Goal: Task Accomplishment & Management: Manage account settings

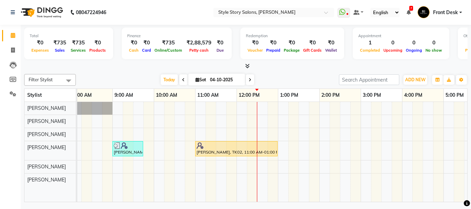
scroll to position [0, 50]
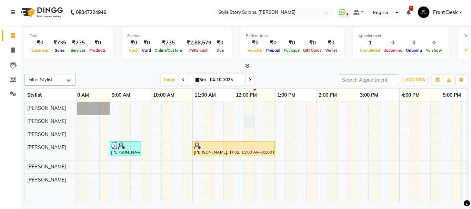
click at [246, 116] on div "[PERSON_NAME], TK01, 09:00 AM-09:45 AM, Hair Cut - Master - [DEMOGRAPHIC_DATA] …" at bounding box center [358, 152] width 662 height 100
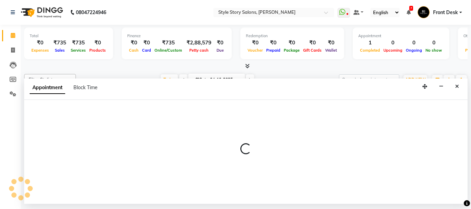
select select "61197"
select select "tentative"
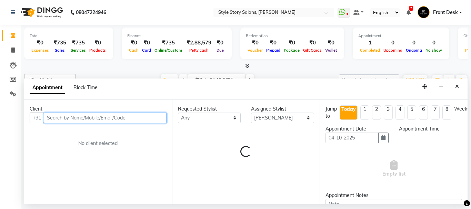
select select "735"
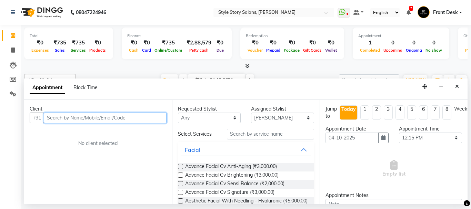
click at [75, 115] on input "text" at bounding box center [105, 118] width 123 height 11
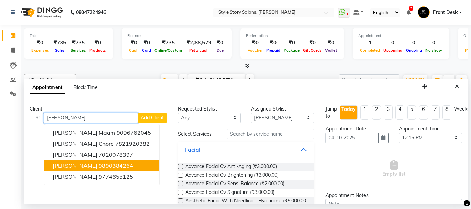
click at [76, 164] on span "Roshni Babariya" at bounding box center [75, 165] width 44 height 7
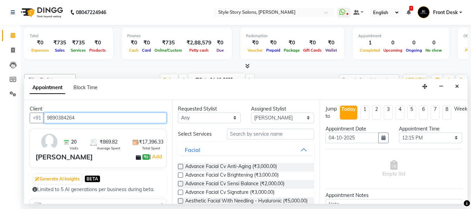
type input "9890384264"
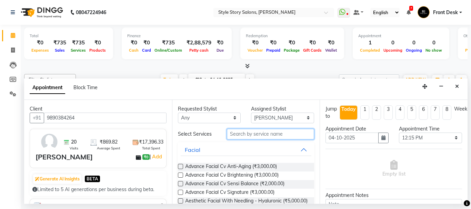
click at [229, 134] on input "text" at bounding box center [271, 134] width 88 height 11
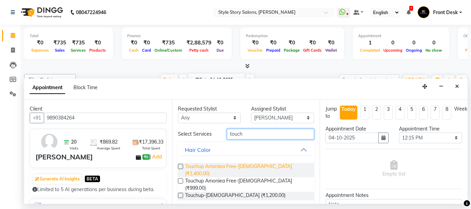
type input "touch"
click at [242, 163] on span "Touchup Amoniea Free-Female (₹1,400.00)" at bounding box center [247, 170] width 124 height 14
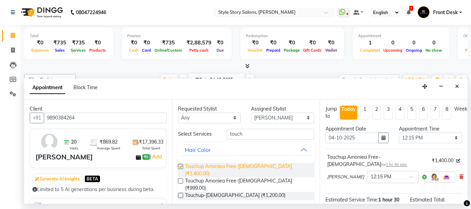
checkbox input "false"
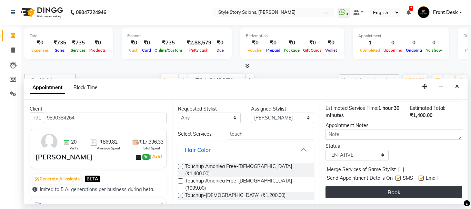
click at [410, 187] on button "Book" at bounding box center [393, 192] width 136 height 12
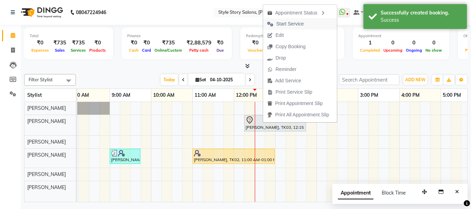
click at [292, 25] on span "Start Service" at bounding box center [290, 23] width 28 height 7
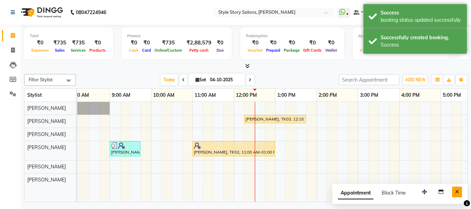
click at [456, 190] on icon "Close" at bounding box center [457, 192] width 4 height 5
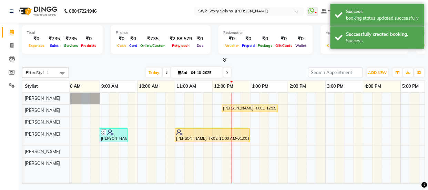
scroll to position [0, 74]
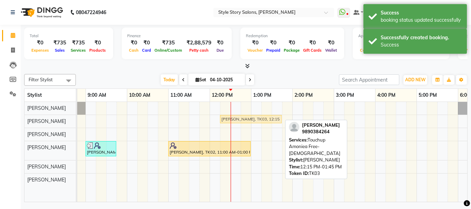
drag, startPoint x: 225, startPoint y: 120, endPoint x: 229, endPoint y: 120, distance: 4.1
click at [3, 120] on div "[PERSON_NAME], TK03, 12:15 PM-01:45 PM, Touchup Amoniea Free-[DEMOGRAPHIC_DATA]…" at bounding box center [3, 121] width 0 height 12
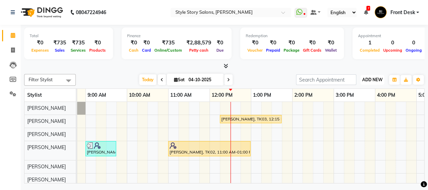
click at [370, 83] on button "ADD NEW Toggle Dropdown" at bounding box center [372, 80] width 24 height 10
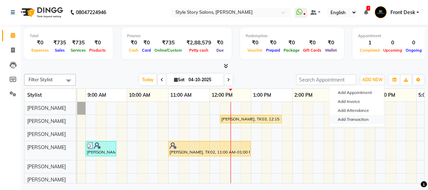
click at [365, 119] on link "Add Transaction" at bounding box center [356, 119] width 54 height 9
select select "direct"
select select
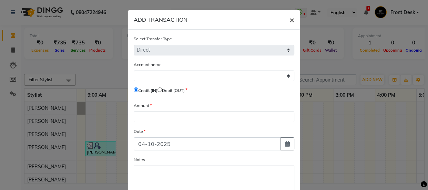
drag, startPoint x: 289, startPoint y: 17, endPoint x: 296, endPoint y: 20, distance: 6.9
click at [289, 17] on span "×" at bounding box center [291, 19] width 5 height 10
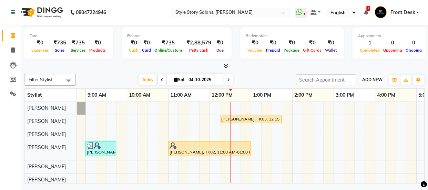
click at [365, 76] on button "ADD NEW Toggle Dropdown" at bounding box center [372, 80] width 24 height 10
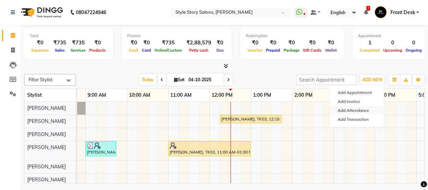
click at [364, 110] on link "Add Attendance" at bounding box center [356, 110] width 54 height 9
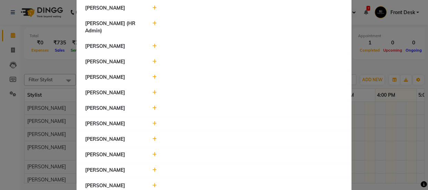
scroll to position [403, 0]
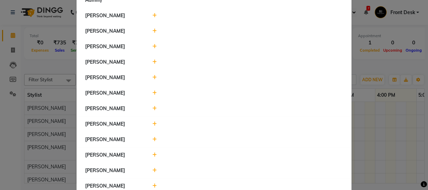
click at [152, 184] on icon at bounding box center [154, 186] width 4 height 5
drag, startPoint x: 170, startPoint y: 172, endPoint x: 175, endPoint y: 170, distance: 4.9
click at [171, 184] on select "Present Absent Late Half Day Weekly Off" at bounding box center [170, 189] width 37 height 11
select select "A"
click at [152, 184] on select "Present Absent Late Half Day Weekly Off" at bounding box center [170, 189] width 37 height 11
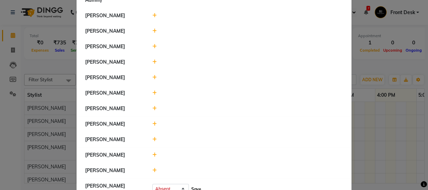
click at [190, 185] on button "Save" at bounding box center [196, 190] width 13 height 10
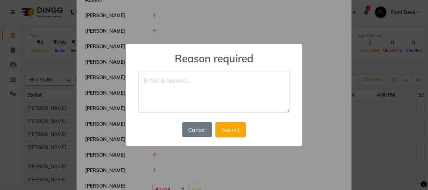
click at [177, 93] on textarea at bounding box center [214, 92] width 152 height 42
type textarea "o"
type textarea "health issue"
click at [236, 132] on button "Submit" at bounding box center [230, 129] width 30 height 15
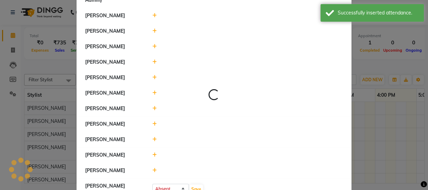
select select "A"
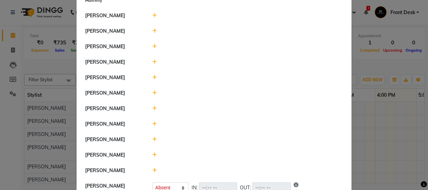
click at [378, 69] on ngb-modal-window "Attendance × Select Date 04-10-2025 Nikhil Pillay Inventory Manager Sonam Nashi…" at bounding box center [214, 95] width 428 height 190
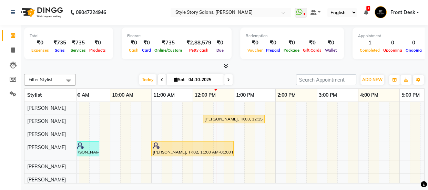
scroll to position [0, 93]
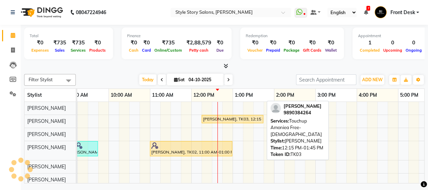
click at [239, 116] on div "Roshni Babariya, TK03, 12:15 PM-01:45 PM, Touchup Amoniea Free-Female" at bounding box center [232, 119] width 60 height 6
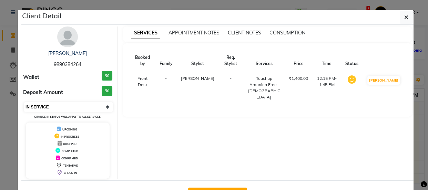
click at [101, 105] on select "Select IN SERVICE CONFIRMED TENTATIVE CHECK IN MARK DONE DROPPED UPCOMING" at bounding box center [68, 107] width 89 height 10
select select "7"
click at [24, 102] on select "Select IN SERVICE CONFIRMED TENTATIVE CHECK IN MARK DONE DROPPED UPCOMING" at bounding box center [68, 107] width 89 height 10
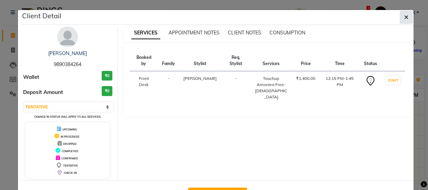
click at [404, 18] on icon "button" at bounding box center [406, 17] width 4 height 6
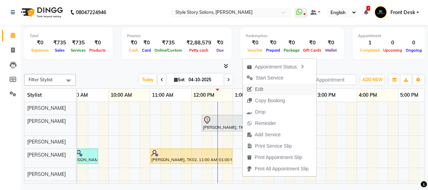
click at [259, 89] on span "Edit" at bounding box center [259, 89] width 8 height 7
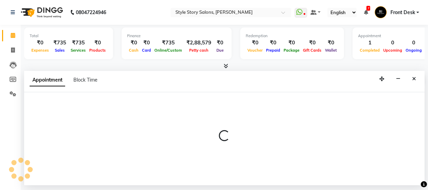
select select "tentative"
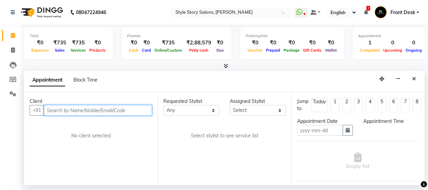
type input "04-10-2025"
select select "735"
select select "61197"
select select "3090"
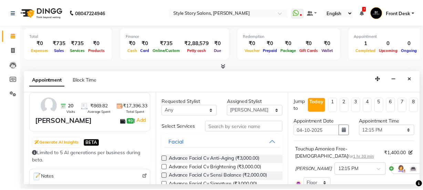
scroll to position [0, 0]
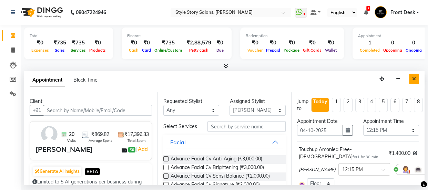
click at [415, 79] on icon "Close" at bounding box center [414, 78] width 4 height 5
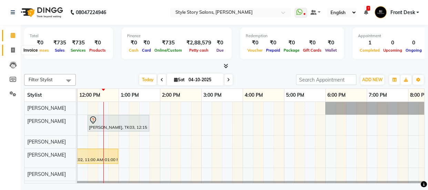
click at [10, 52] on span at bounding box center [13, 51] width 12 height 8
select select "service"
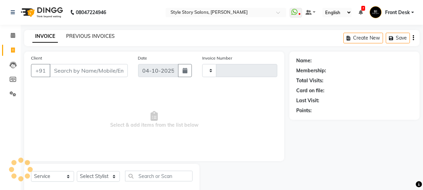
type input "1797"
select select "6249"
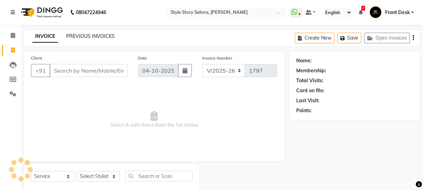
click at [86, 38] on link "PREVIOUS INVOICES" at bounding box center [90, 36] width 49 height 6
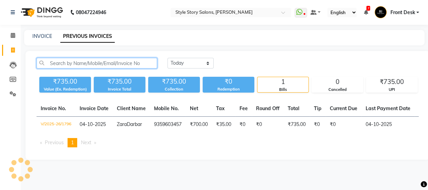
click at [91, 65] on input "text" at bounding box center [97, 63] width 121 height 11
type input "roshni babariya"
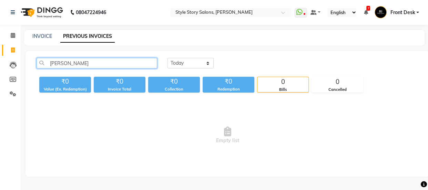
drag, startPoint x: 95, startPoint y: 62, endPoint x: 45, endPoint y: 64, distance: 50.4
click at [45, 64] on input "roshni babariya" at bounding box center [97, 63] width 121 height 11
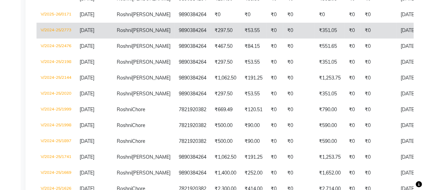
scroll to position [188, 0]
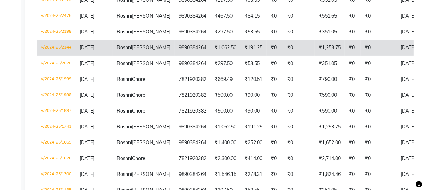
type input "Roshni"
click at [176, 56] on td "9890384264" at bounding box center [193, 48] width 36 height 16
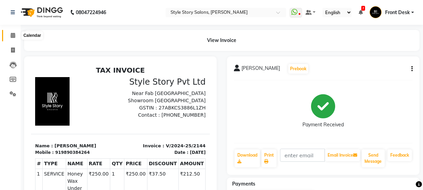
click at [13, 33] on icon at bounding box center [13, 35] width 4 height 5
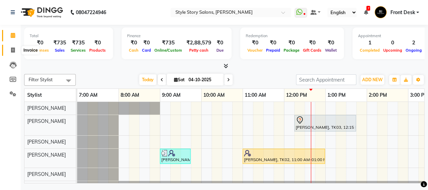
click at [14, 50] on icon at bounding box center [13, 50] width 4 height 5
select select "service"
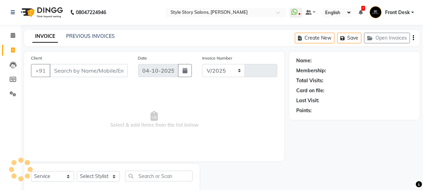
select select "6249"
type input "1797"
click at [90, 34] on link "PREVIOUS INVOICES" at bounding box center [90, 36] width 49 height 6
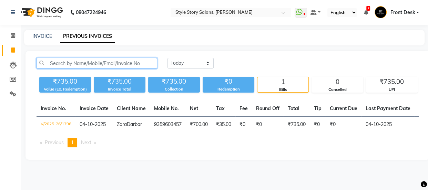
click at [95, 65] on input "text" at bounding box center [97, 63] width 121 height 11
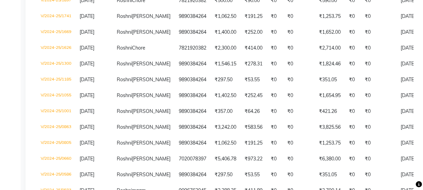
scroll to position [313, 0]
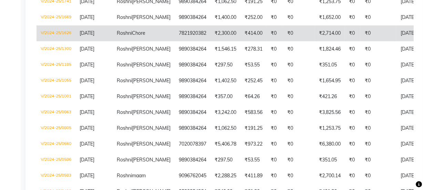
type input "Roshni"
click at [135, 41] on td "Roshni Chore" at bounding box center [144, 33] width 62 height 16
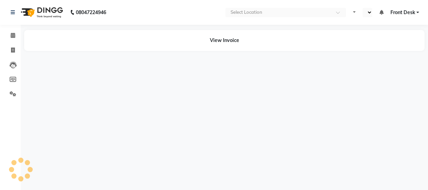
select select "en"
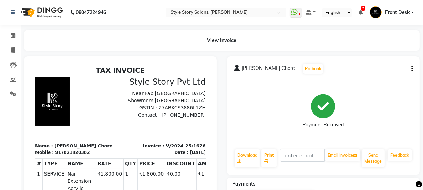
scroll to position [10, 0]
click at [13, 37] on icon at bounding box center [13, 35] width 4 height 5
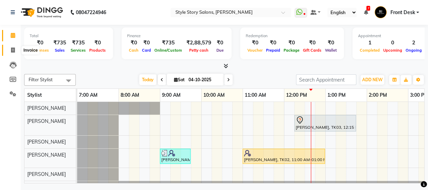
click at [13, 48] on icon at bounding box center [13, 50] width 4 height 5
select select "service"
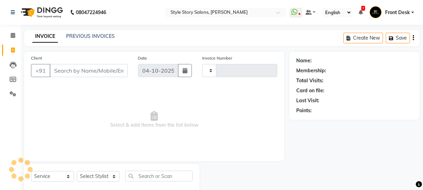
type input "1797"
select select "6249"
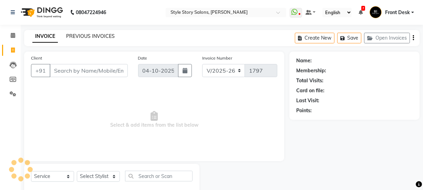
click at [108, 34] on link "PREVIOUS INVOICES" at bounding box center [90, 36] width 49 height 6
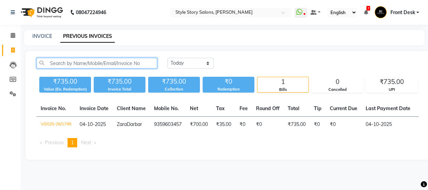
click at [107, 64] on input "text" at bounding box center [97, 63] width 121 height 11
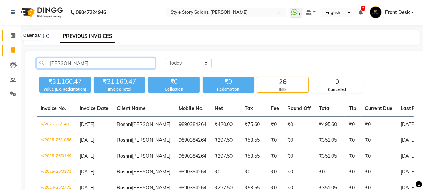
type input "[PERSON_NAME]"
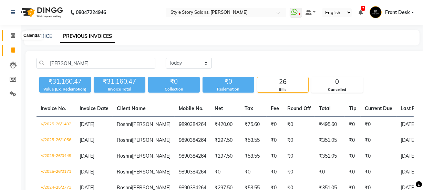
click at [10, 34] on span at bounding box center [13, 36] width 12 height 8
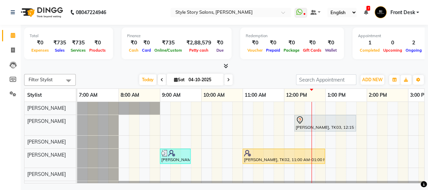
click at [162, 78] on span at bounding box center [162, 79] width 8 height 11
type input "03-10-2025"
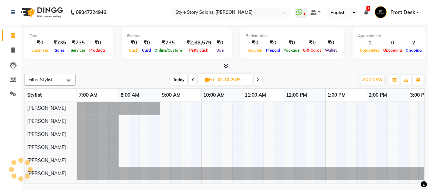
scroll to position [0, 207]
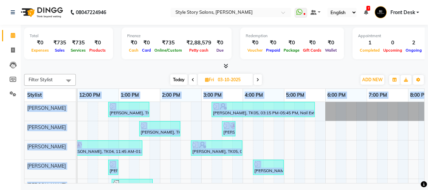
drag, startPoint x: 276, startPoint y: 183, endPoint x: 215, endPoint y: 186, distance: 61.4
click at [215, 186] on div "08047224946 Select Location × Style Story Salons, Ram Nagar WhatsApp Status ✕ S…" at bounding box center [214, 95] width 428 height 190
click at [199, 164] on div "Avishi Jain, TK02, 12:45 PM-01:45 PM, Fruity Pedicure (₹1000) Kiran Kotvani, TK…" at bounding box center [201, 156] width 662 height 109
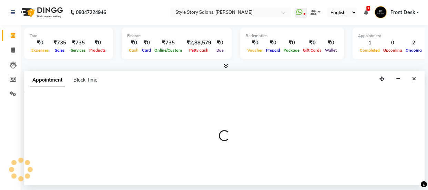
select select "62114"
select select "885"
select select "tentative"
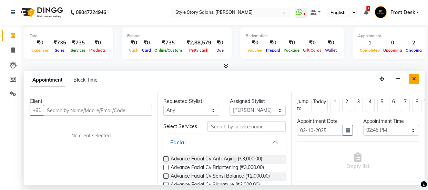
click at [415, 79] on icon "Close" at bounding box center [414, 78] width 4 height 5
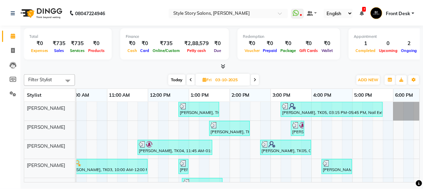
scroll to position [0, 105]
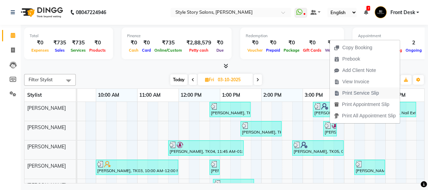
click at [346, 92] on span "Print Service Slip" at bounding box center [360, 93] width 37 height 7
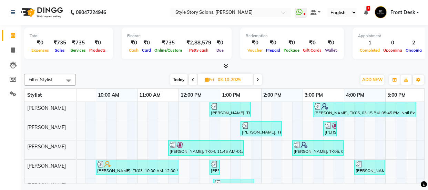
click at [178, 79] on span "Today" at bounding box center [178, 79] width 17 height 11
type input "04-10-2025"
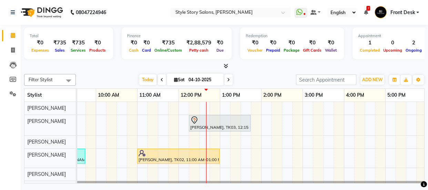
drag, startPoint x: 232, startPoint y: 181, endPoint x: 213, endPoint y: 183, distance: 18.7
click at [213, 183] on td "Roshni Babariya, TK03, 12:15 PM-01:45 PM, Touchup Amoniea Free-Female Zara Darb…" at bounding box center [250, 143] width 347 height 82
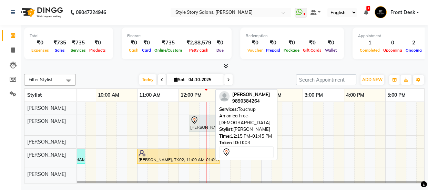
click at [190, 120] on div at bounding box center [219, 120] width 59 height 8
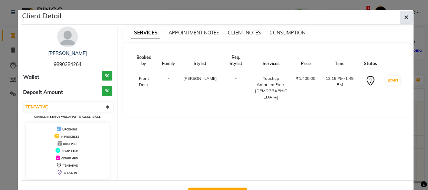
click at [404, 19] on icon "button" at bounding box center [406, 17] width 4 height 6
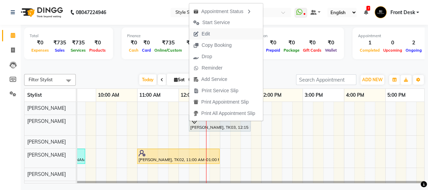
click at [212, 36] on span "Edit" at bounding box center [201, 33] width 25 height 11
select select "tentative"
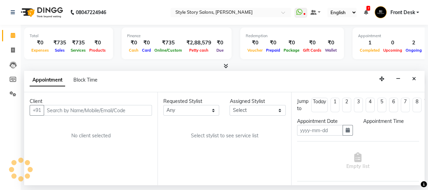
type input "04-10-2025"
select select "61197"
select select "735"
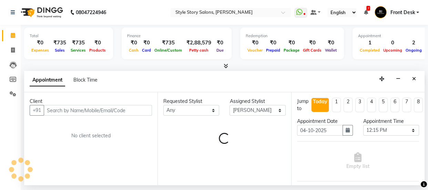
select select "3090"
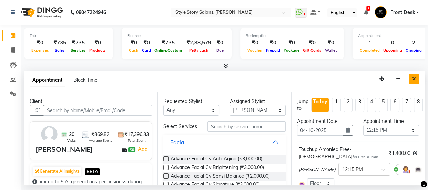
click at [412, 78] on button "Close" at bounding box center [414, 79] width 10 height 11
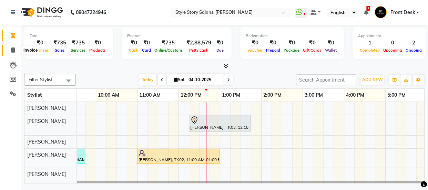
click at [12, 48] on icon at bounding box center [13, 50] width 4 height 5
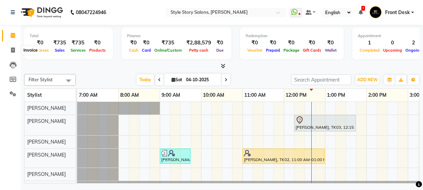
select select "6249"
select select "service"
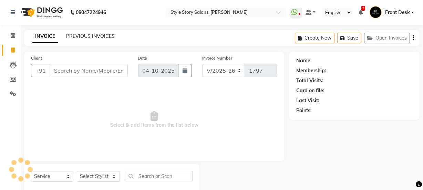
click at [91, 35] on link "PREVIOUS INVOICES" at bounding box center [90, 36] width 49 height 6
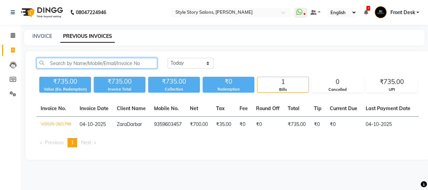
click at [100, 64] on input "text" at bounding box center [97, 63] width 121 height 11
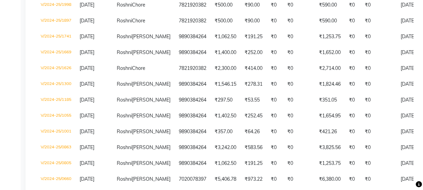
scroll to position [403, 0]
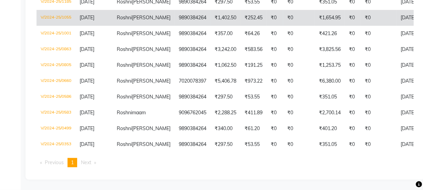
type input "roshni"
click at [132, 21] on span "[PERSON_NAME]" at bounding box center [151, 17] width 39 height 6
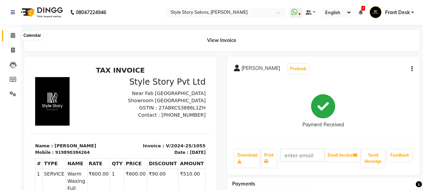
click at [13, 34] on icon at bounding box center [13, 35] width 4 height 5
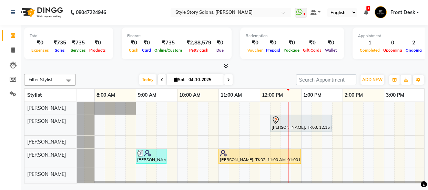
scroll to position [0, 31]
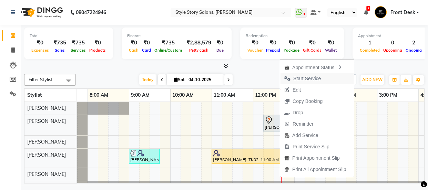
click at [291, 79] on span "Start Service" at bounding box center [302, 78] width 45 height 11
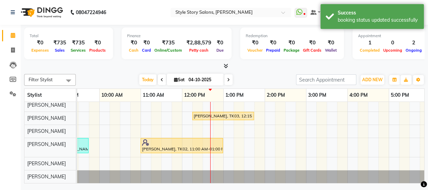
scroll to position [0, 0]
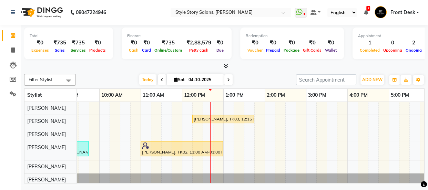
click at [227, 63] on icon at bounding box center [226, 65] width 4 height 5
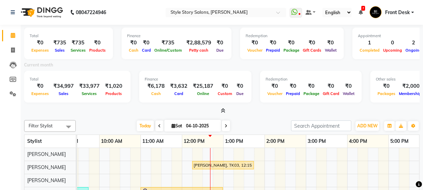
click at [224, 112] on icon at bounding box center [223, 110] width 4 height 5
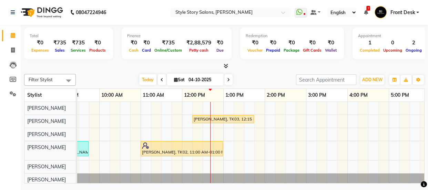
click at [227, 65] on icon at bounding box center [226, 65] width 4 height 5
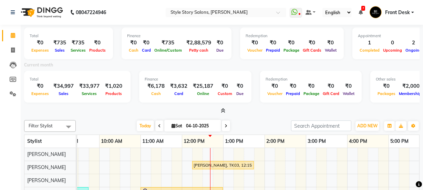
click at [223, 109] on icon at bounding box center [223, 110] width 4 height 5
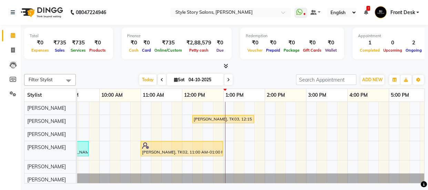
click at [224, 129] on div "Roshni Babariya, TK03, 12:15 PM-01:45 PM, Touchup Amoniea Free-Female Zara Darb…" at bounding box center [306, 144] width 662 height 84
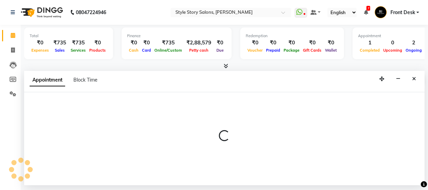
select select "62113"
select select "780"
select select "tentative"
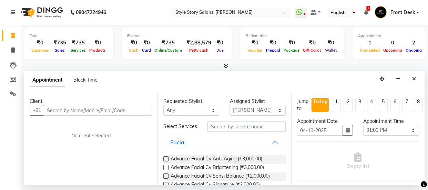
click at [86, 110] on input "text" at bounding box center [98, 110] width 108 height 11
type input "7276548400"
click at [140, 107] on span "Add Client" at bounding box center [137, 110] width 23 height 6
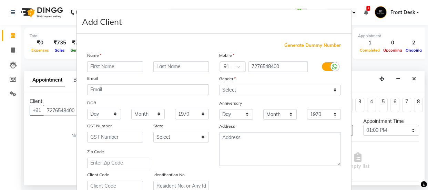
type input "O"
type input "Pratik"
click at [160, 66] on input "text" at bounding box center [181, 66] width 56 height 11
type input "J"
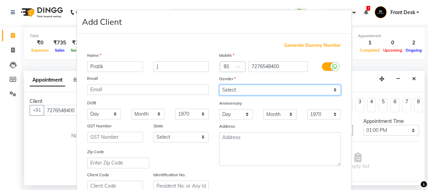
click at [256, 90] on select "Select Male Female Other Prefer Not To Say" at bounding box center [280, 90] width 122 height 11
select select "male"
click at [219, 85] on select "Select Male Female Other Prefer Not To Say" at bounding box center [280, 90] width 122 height 11
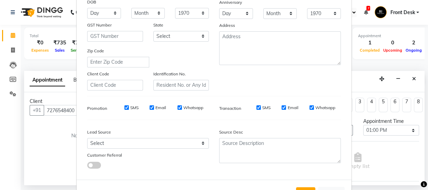
scroll to position [125, 0]
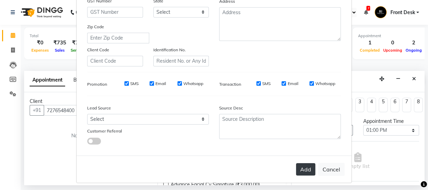
click at [302, 170] on button "Add" at bounding box center [305, 169] width 19 height 12
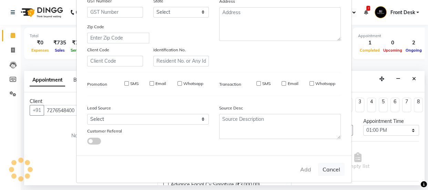
select select
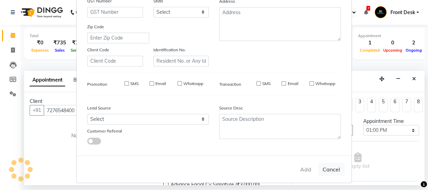
select select
checkbox input "false"
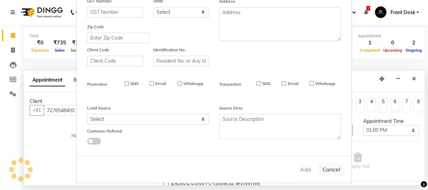
checkbox input "false"
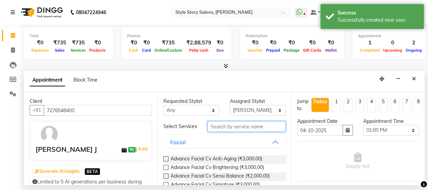
click at [234, 129] on input "text" at bounding box center [246, 126] width 78 height 11
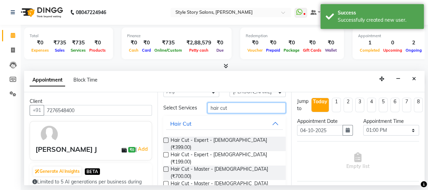
scroll to position [37, 0]
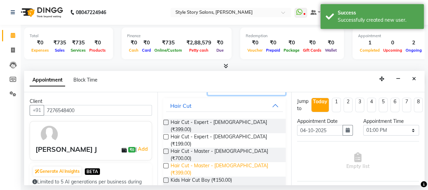
type input "hair cut"
click at [224, 162] on span "Hair Cut - Master - [DEMOGRAPHIC_DATA] (₹399.00)" at bounding box center [225, 169] width 109 height 14
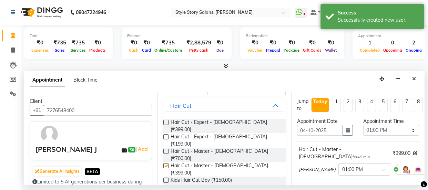
checkbox input "false"
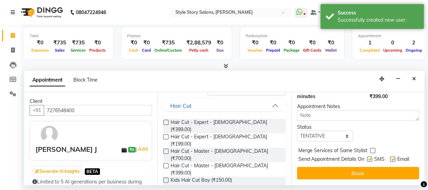
click at [347, 167] on button "Book" at bounding box center [358, 173] width 122 height 12
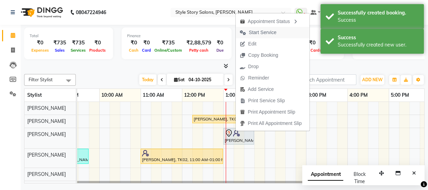
click at [266, 31] on span "Start Service" at bounding box center [263, 32] width 28 height 7
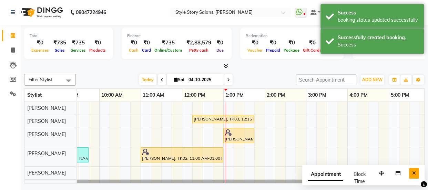
click at [415, 175] on icon "Close" at bounding box center [414, 173] width 4 height 5
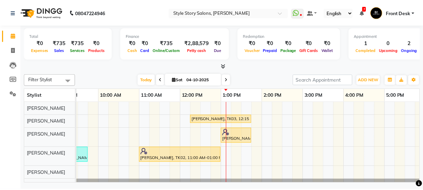
scroll to position [0, 41]
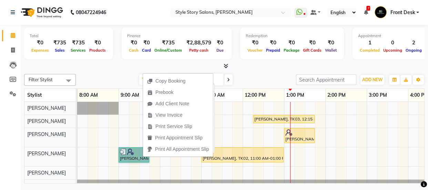
click at [139, 152] on link "[PERSON_NAME], TK01, 09:00 AM-09:45 AM, Hair Cut - Master - [DEMOGRAPHIC_DATA]" at bounding box center [134, 154] width 31 height 15
select select "3"
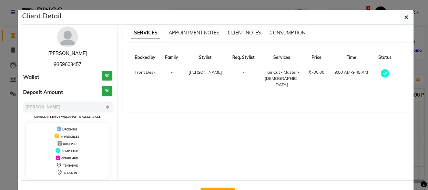
click at [69, 52] on link "[PERSON_NAME]" at bounding box center [67, 53] width 39 height 6
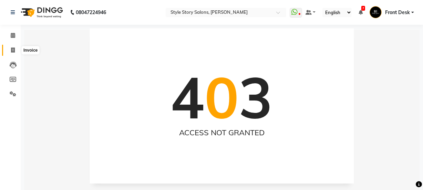
click at [11, 48] on icon at bounding box center [13, 50] width 4 height 5
select select "service"
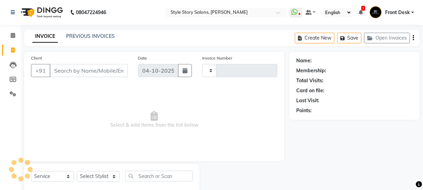
type input "1797"
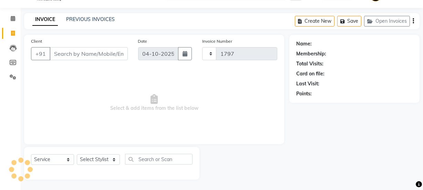
select select "6249"
click at [92, 16] on div "PREVIOUS INVOICES" at bounding box center [90, 19] width 49 height 7
click at [95, 21] on link "PREVIOUS INVOICES" at bounding box center [90, 19] width 49 height 6
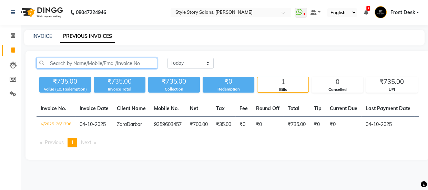
click at [92, 63] on input "text" at bounding box center [97, 63] width 121 height 11
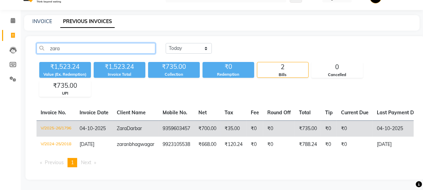
scroll to position [26, 0]
type input "zara"
click at [133, 125] on span "Darbar" at bounding box center [134, 128] width 15 height 6
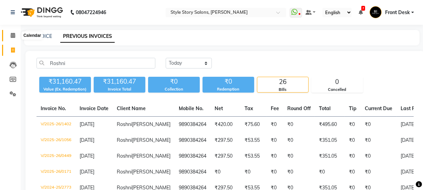
click at [14, 35] on icon at bounding box center [13, 35] width 4 height 5
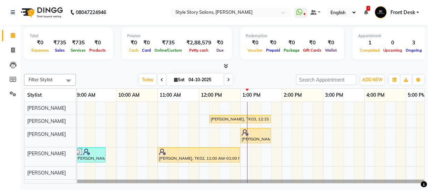
scroll to position [0, 116]
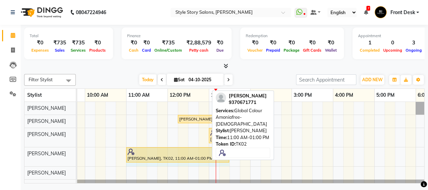
drag, startPoint x: 207, startPoint y: 152, endPoint x: 226, endPoint y: 154, distance: 19.0
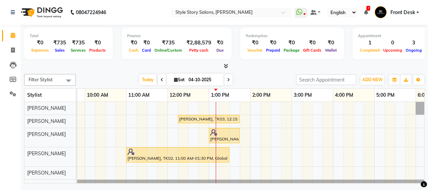
click at [241, 149] on div "[PERSON_NAME], TK03, 12:15 PM-01:45 PM, Touchup Amoniea Free-[DEMOGRAPHIC_DATA]…" at bounding box center [292, 147] width 662 height 91
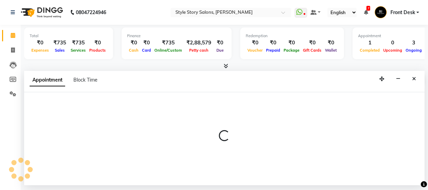
select select "62114"
select select "825"
select select "tentative"
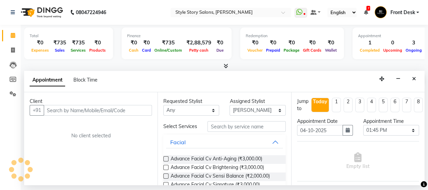
click at [80, 109] on input "text" at bounding box center [98, 110] width 108 height 11
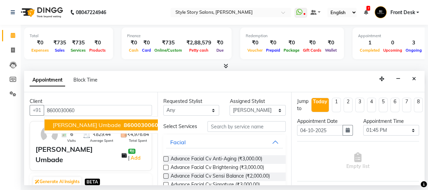
click at [124, 127] on span "8600030060" at bounding box center [141, 125] width 34 height 7
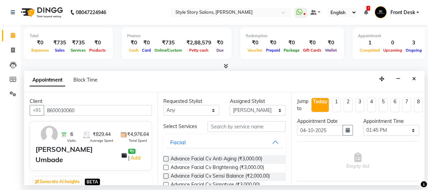
type input "8600030060"
click at [228, 130] on input "text" at bounding box center [246, 126] width 78 height 11
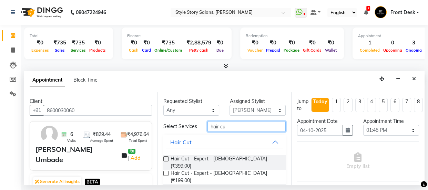
type input "hair cut"
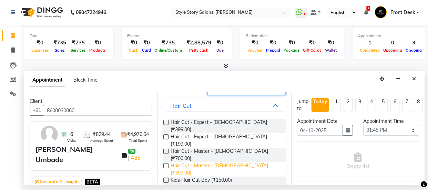
scroll to position [0, 0]
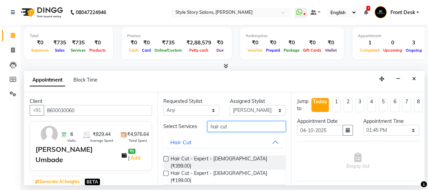
drag, startPoint x: 226, startPoint y: 127, endPoint x: 206, endPoint y: 125, distance: 20.8
click at [207, 125] on input "hair cut" at bounding box center [246, 126] width 78 height 11
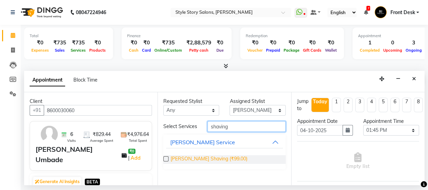
type input "shaving"
click at [202, 160] on span "[PERSON_NAME] Shaving (₹99.00)" at bounding box center [209, 159] width 77 height 9
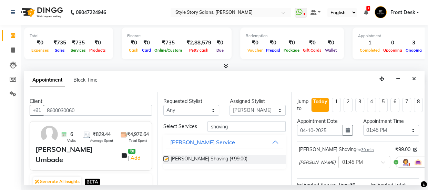
checkbox input "false"
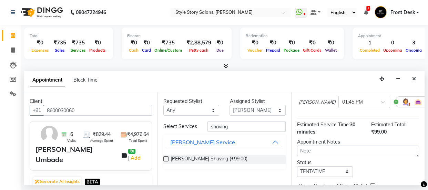
scroll to position [107, 0]
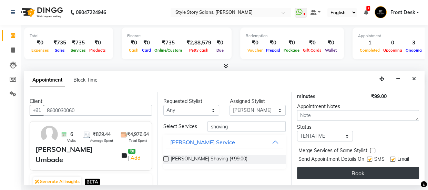
click at [356, 168] on button "Book" at bounding box center [358, 173] width 122 height 12
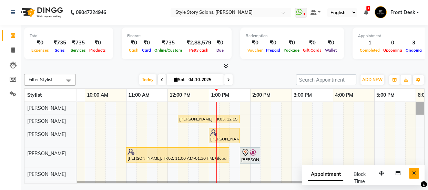
click at [415, 173] on icon "Close" at bounding box center [414, 173] width 4 height 5
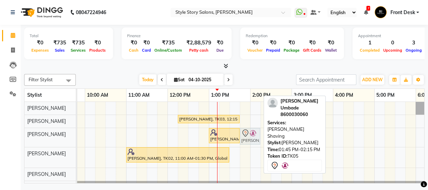
drag, startPoint x: 250, startPoint y: 151, endPoint x: 250, endPoint y: 142, distance: 9.3
click at [250, 134] on tbody "[PERSON_NAME], TK03, 12:15 PM-01:45 PM, Touchup Amoniea Free-[DEMOGRAPHIC_DATA]…" at bounding box center [292, 148] width 662 height 92
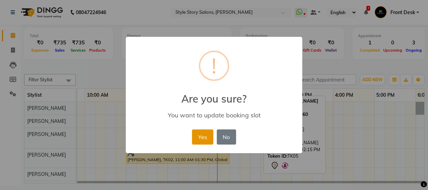
click at [203, 141] on button "Yes" at bounding box center [202, 137] width 21 height 15
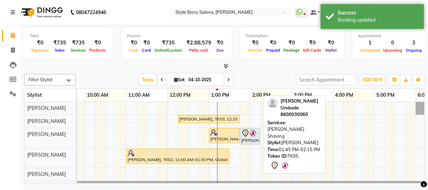
click at [243, 150] on div "[PERSON_NAME], TK03, 12:15 PM-01:45 PM, Touchup Amoniea Free-[DEMOGRAPHIC_DATA]…" at bounding box center [292, 148] width 662 height 92
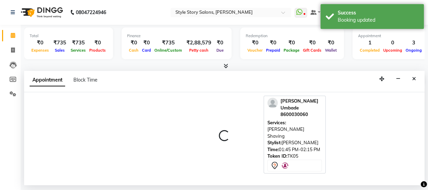
select select "62114"
select select "825"
select select "tentative"
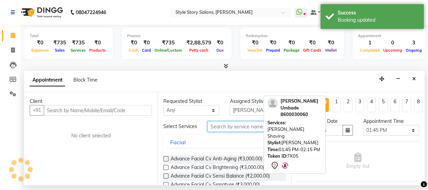
click at [226, 127] on input "text" at bounding box center [246, 126] width 78 height 11
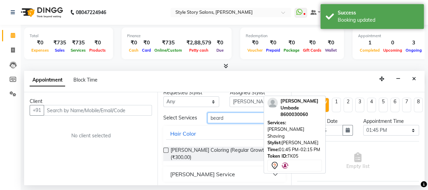
type input "beard"
click at [207, 172] on button "[PERSON_NAME] Service" at bounding box center [224, 174] width 116 height 12
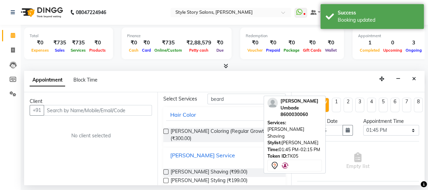
scroll to position [42, 0]
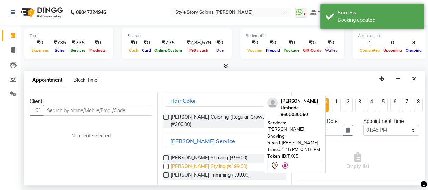
click at [204, 163] on span "Beard Styling (₹199.00)" at bounding box center [209, 167] width 77 height 9
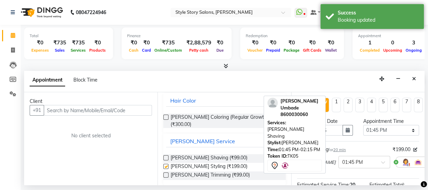
checkbox input "false"
click at [120, 107] on input "text" at bounding box center [98, 110] width 108 height 11
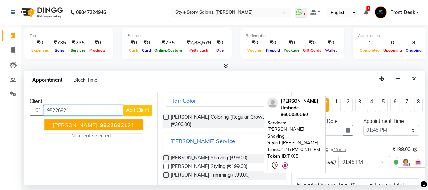
click at [116, 124] on span "98226921" at bounding box center [114, 125] width 28 height 7
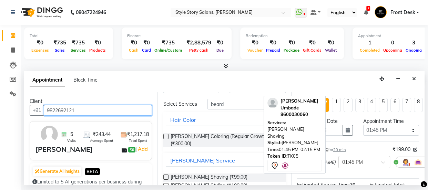
scroll to position [0, 0]
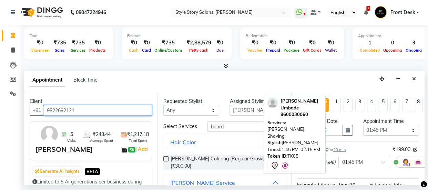
type input "9822692121"
click at [423, 162] on icon at bounding box center [433, 162] width 4 height 5
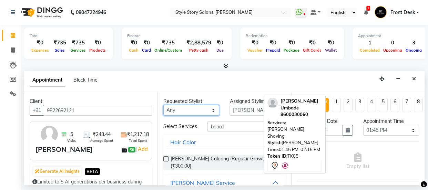
click at [206, 113] on select "Any Arshad Ansari Priyanka Singh Ritesh Shrivas Sonali Sarode Tanuja Junghare V…" at bounding box center [191, 110] width 56 height 11
select select "62114"
click at [163, 105] on select "Any Arshad Ansari Priyanka Singh Ritesh Shrivas Sonali Sarode Tanuja Junghare V…" at bounding box center [191, 110] width 56 height 11
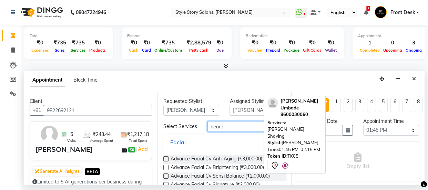
click at [237, 129] on input "beard" at bounding box center [246, 126] width 78 height 11
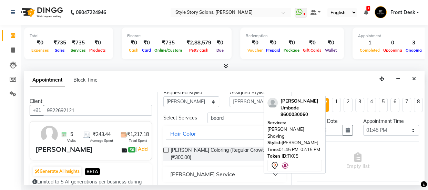
click at [213, 174] on button "[PERSON_NAME] Service" at bounding box center [224, 174] width 116 height 12
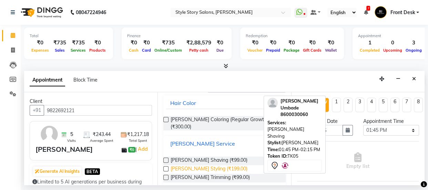
scroll to position [41, 0]
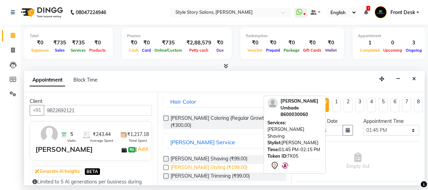
click at [207, 165] on span "Beard Styling (₹199.00)" at bounding box center [209, 168] width 77 height 9
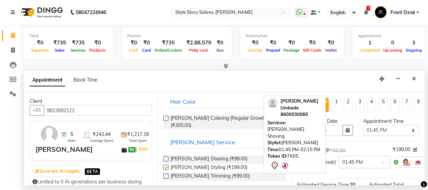
checkbox input "false"
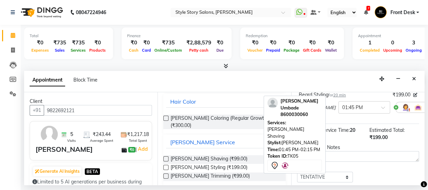
scroll to position [107, 0]
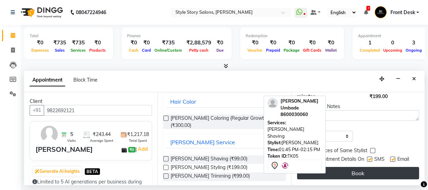
click at [375, 168] on button "Book" at bounding box center [358, 173] width 122 height 12
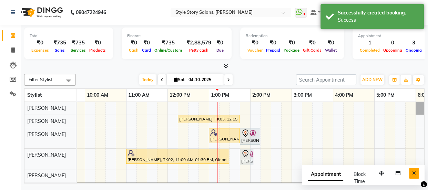
click at [411, 172] on button "Close" at bounding box center [414, 173] width 10 height 11
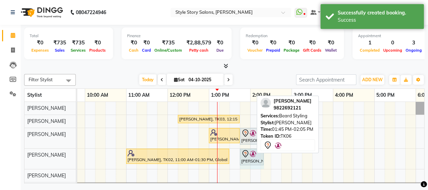
drag, startPoint x: 252, startPoint y: 156, endPoint x: 260, endPoint y: 153, distance: 9.4
click at [260, 153] on div "Filter Stylist Select All Arshad Ansari Priyanka Singh Ritesh Shrivas Sonali Sa…" at bounding box center [224, 127] width 400 height 112
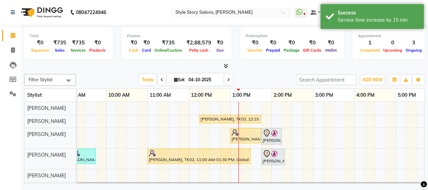
scroll to position [0, 44]
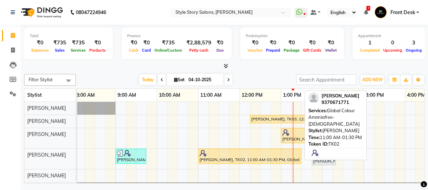
click at [299, 153] on link "Pankaj maindargi, TK02, 11:00 AM-01:30 PM, Global Colour Amoniafree-Female" at bounding box center [249, 156] width 103 height 15
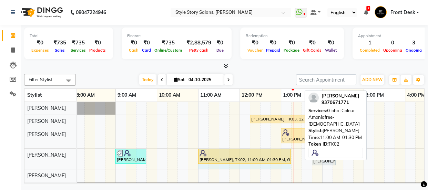
drag, startPoint x: 300, startPoint y: 153, endPoint x: 290, endPoint y: 157, distance: 11.3
click at [33, 157] on div "Zara Darbar, TK01, 09:00 AM-09:45 AM, Hair Cut - Master - Female Pankaj maindar…" at bounding box center [33, 159] width 0 height 20
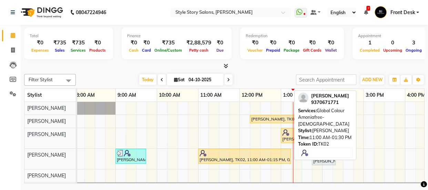
click at [267, 154] on div at bounding box center [244, 153] width 90 height 7
select select "1"
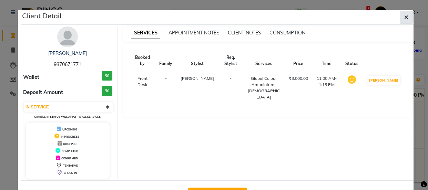
click at [406, 19] on button "button" at bounding box center [406, 17] width 13 height 13
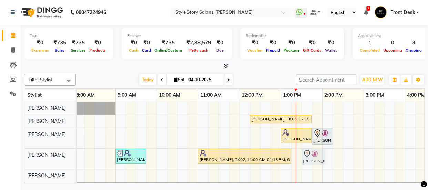
drag, startPoint x: 316, startPoint y: 156, endPoint x: 305, endPoint y: 155, distance: 11.1
click at [33, 155] on div "Zara Darbar, TK01, 09:00 AM-09:45 AM, Hair Cut - Master - Female Pankaj maindar…" at bounding box center [33, 159] width 0 height 20
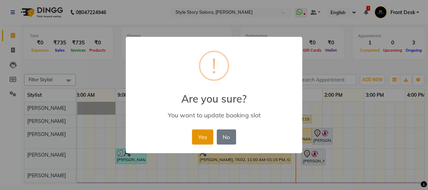
click at [206, 134] on button "Yes" at bounding box center [202, 137] width 21 height 15
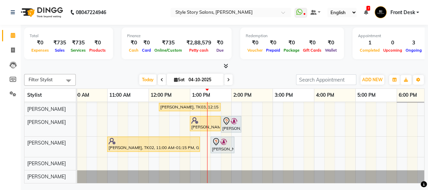
scroll to position [0, 0]
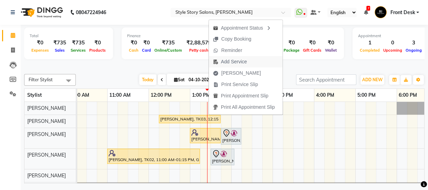
click at [234, 60] on span "Add Service" at bounding box center [234, 61] width 26 height 7
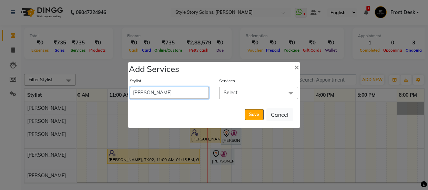
click at [189, 96] on select "Aayushi Dahat Adesh khadse Ambika Dhadse Front Desk Arshad Ansari Deepika Taiwa…" at bounding box center [169, 93] width 79 height 12
select select "84756"
click at [130, 87] on select "Aayushi Dahat Adesh khadse Ambika Dhadse Front Desk Arshad Ansari Deepika Taiwa…" at bounding box center [169, 93] width 79 height 12
select select "825"
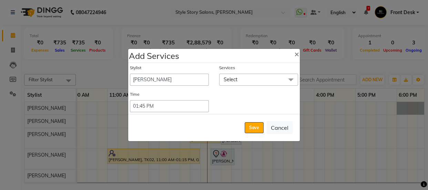
click at [248, 78] on span "Select" at bounding box center [258, 80] width 79 height 12
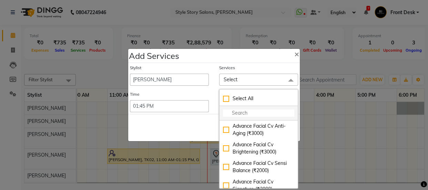
click at [245, 112] on input "multiselect-search" at bounding box center [258, 113] width 71 height 7
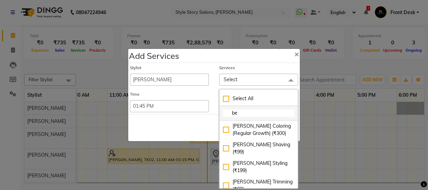
type input "b"
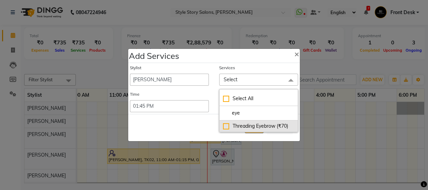
type input "eye"
click at [242, 129] on div "Threading Eyebrow (₹70)" at bounding box center [258, 126] width 71 height 7
checkbox input "true"
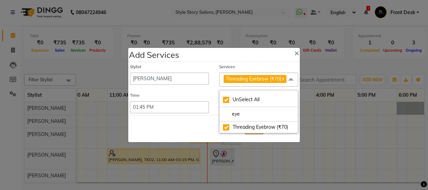
drag, startPoint x: 192, startPoint y: 137, endPoint x: 241, endPoint y: 130, distance: 50.1
click at [192, 137] on div "Save Cancel" at bounding box center [214, 128] width 172 height 27
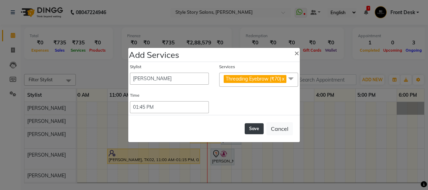
click at [255, 129] on button "Save" at bounding box center [254, 128] width 19 height 11
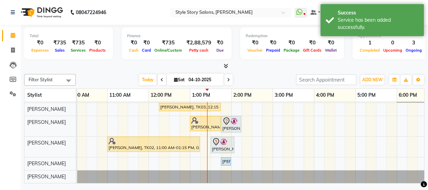
scroll to position [17, 0]
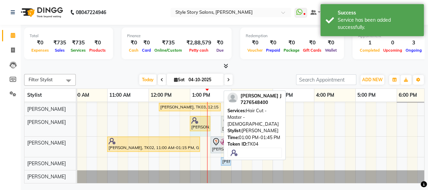
drag, startPoint x: 219, startPoint y: 116, endPoint x: 207, endPoint y: 121, distance: 13.3
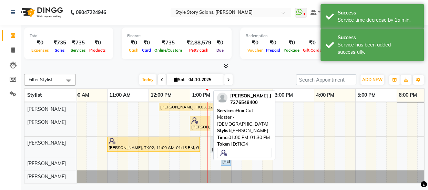
click at [203, 119] on div "[PERSON_NAME], TK04, 01:00 PM-01:30 PM, Hair Cut - Master - [DEMOGRAPHIC_DATA]" at bounding box center [200, 123] width 19 height 13
click at [204, 121] on div "[PERSON_NAME], TK04, 01:00 PM-01:30 PM, Hair Cut - Master - [DEMOGRAPHIC_DATA]" at bounding box center [200, 123] width 19 height 13
select select "1"
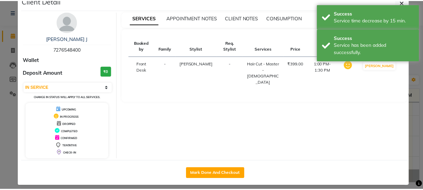
scroll to position [20, 0]
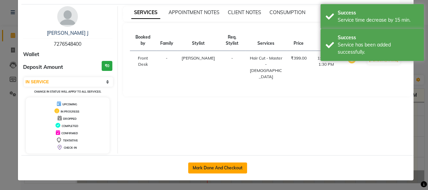
click at [217, 169] on button "Mark Done And Checkout" at bounding box center [217, 168] width 59 height 11
select select "service"
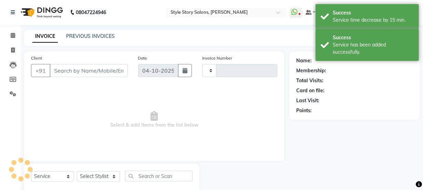
type input "1797"
select select "6249"
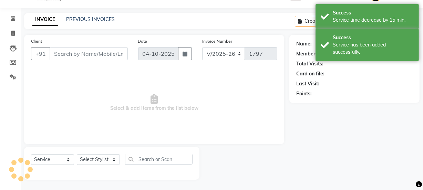
type input "7276548400"
select select "62113"
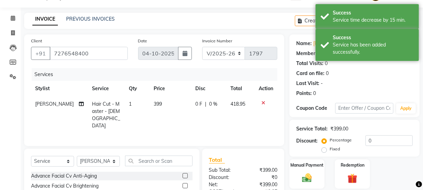
scroll to position [86, 0]
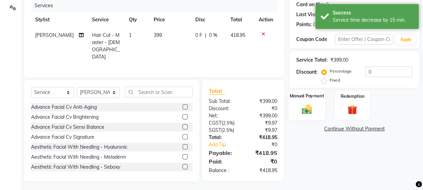
click at [325, 102] on div "Manual Payment" at bounding box center [307, 105] width 37 height 31
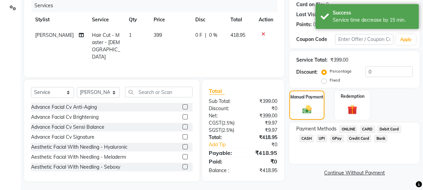
click at [322, 139] on span "UPI" at bounding box center [322, 139] width 11 height 8
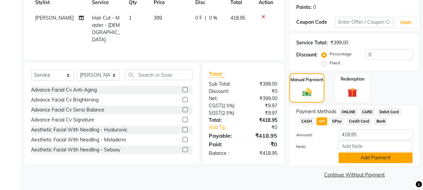
click at [366, 157] on button "Add Payment" at bounding box center [376, 158] width 74 height 11
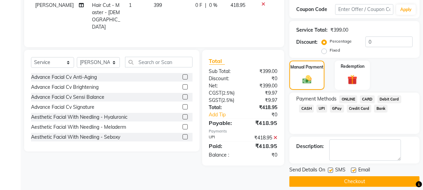
scroll to position [123, 0]
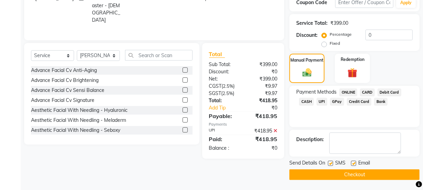
click at [332, 163] on label at bounding box center [330, 163] width 5 height 5
click at [332, 163] on input "checkbox" at bounding box center [330, 164] width 4 height 4
click at [330, 162] on label at bounding box center [330, 163] width 5 height 5
click at [330, 162] on input "checkbox" at bounding box center [330, 164] width 4 height 4
checkbox input "true"
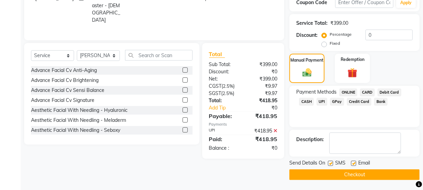
click at [359, 171] on button "Checkout" at bounding box center [354, 175] width 130 height 11
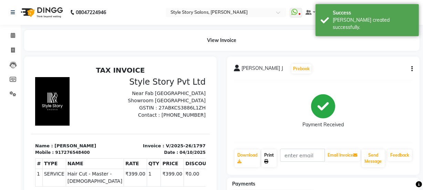
click at [272, 152] on link "Print" at bounding box center [269, 159] width 15 height 18
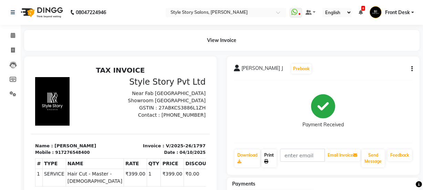
click at [269, 154] on link "Print" at bounding box center [269, 159] width 15 height 18
click at [13, 34] on icon at bounding box center [13, 35] width 4 height 5
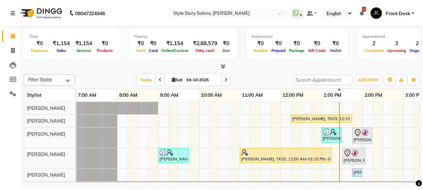
scroll to position [0, 94]
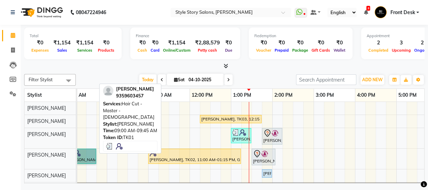
drag, startPoint x: 95, startPoint y: 159, endPoint x: 89, endPoint y: 157, distance: 6.0
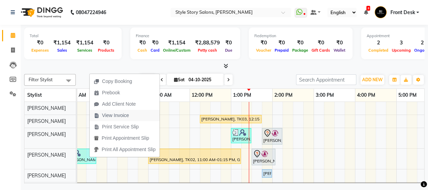
click at [118, 112] on span "View Invoice" at bounding box center [115, 115] width 27 height 7
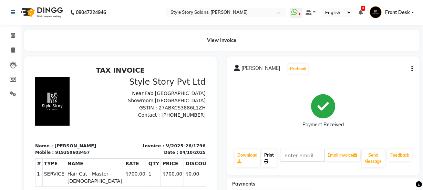
click at [265, 162] on icon at bounding box center [266, 162] width 4 height 4
click at [272, 159] on link "Print" at bounding box center [269, 159] width 15 height 18
click at [14, 33] on icon at bounding box center [13, 35] width 4 height 5
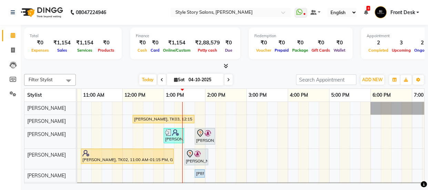
scroll to position [0, 144]
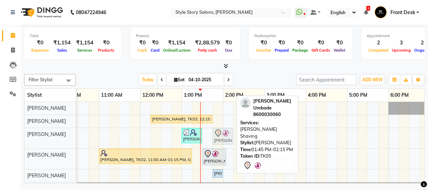
drag, startPoint x: 216, startPoint y: 137, endPoint x: 212, endPoint y: 138, distance: 4.5
click at [212, 138] on div "Roshni Babariya, TK03, 12:15 PM-01:45 PM, Touchup Amoniea Free-Female Pratik J,…" at bounding box center [265, 148] width 662 height 93
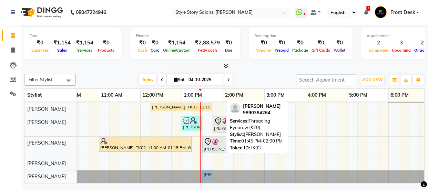
scroll to position [17, 0]
drag, startPoint x: 217, startPoint y: 172, endPoint x: 205, endPoint y: 160, distance: 17.1
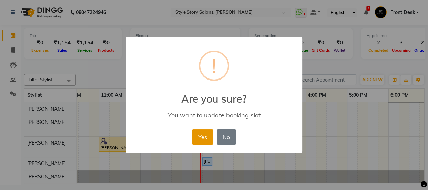
click at [208, 137] on button "Yes" at bounding box center [202, 137] width 21 height 15
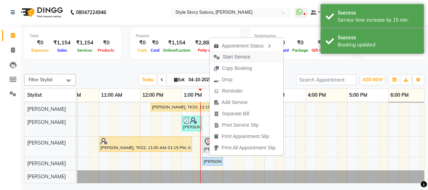
click at [242, 55] on span "Start Service" at bounding box center [237, 56] width 28 height 7
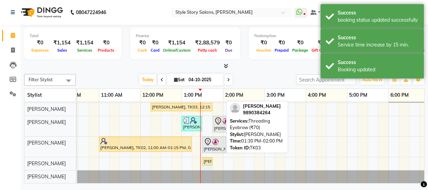
drag, startPoint x: 222, startPoint y: 155, endPoint x: 211, endPoint y: 159, distance: 11.6
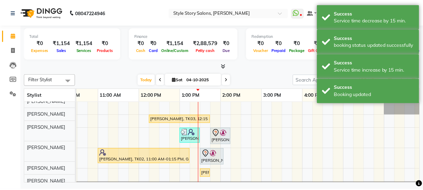
scroll to position [0, 0]
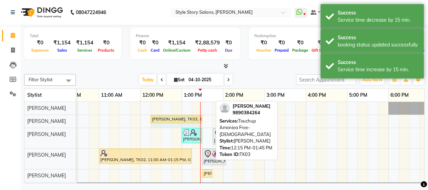
drag, startPoint x: 211, startPoint y: 119, endPoint x: 197, endPoint y: 123, distance: 14.4
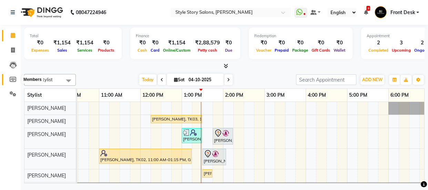
click at [14, 81] on icon at bounding box center [13, 79] width 7 height 5
select select
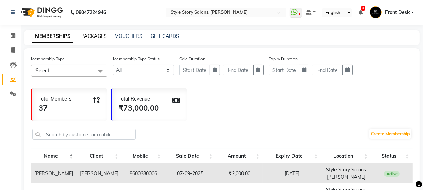
click at [99, 33] on link "PACKAGES" at bounding box center [93, 36] width 25 height 6
select select
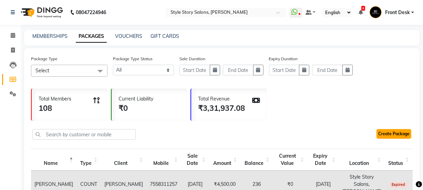
click at [396, 134] on link "Create Package" at bounding box center [394, 134] width 35 height 10
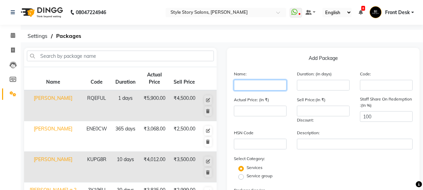
click at [248, 86] on input "text" at bounding box center [260, 85] width 53 height 11
type input "[PERSON_NAME]"
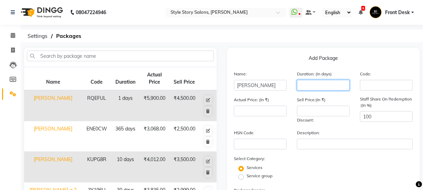
click at [317, 83] on input "number" at bounding box center [323, 85] width 53 height 11
type input "1"
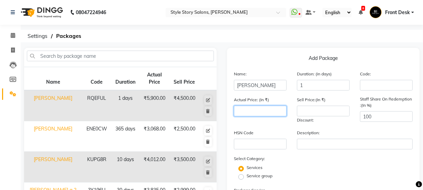
click at [262, 111] on input "number" at bounding box center [260, 111] width 53 height 11
type input "5000"
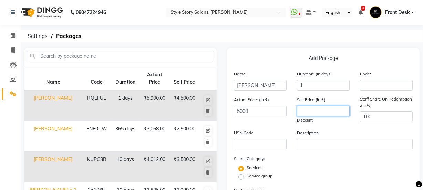
click at [325, 111] on input "number" at bounding box center [323, 111] width 53 height 11
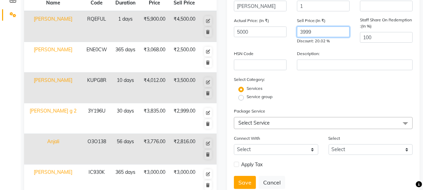
scroll to position [125, 0]
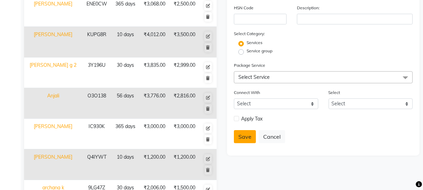
type input "3999"
click at [239, 135] on button "Save" at bounding box center [245, 136] width 22 height 13
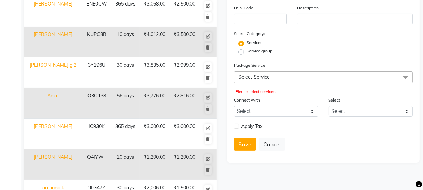
click at [263, 79] on span "Select Service" at bounding box center [253, 77] width 31 height 6
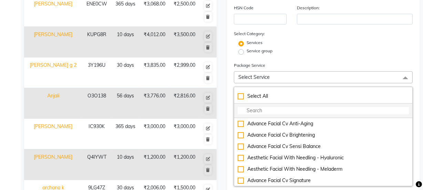
click at [260, 113] on input "multiselect-search" at bounding box center [323, 110] width 171 height 7
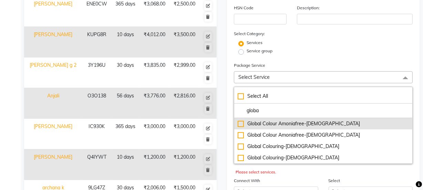
type input "globa"
click at [262, 127] on div "Global Colour Amoniafree-[DEMOGRAPHIC_DATA]" at bounding box center [323, 123] width 171 height 7
checkbox input "true"
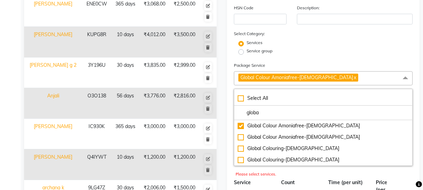
click at [325, 50] on div "Service group" at bounding box center [323, 52] width 189 height 8
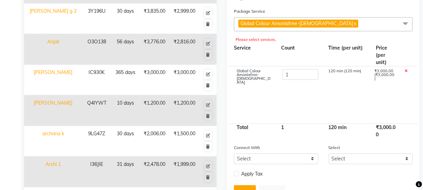
scroll to position [239, 0]
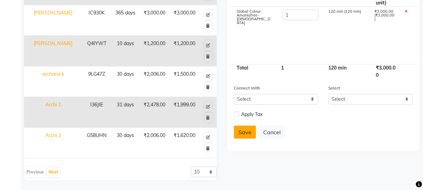
click at [244, 134] on button "Save" at bounding box center [245, 132] width 22 height 13
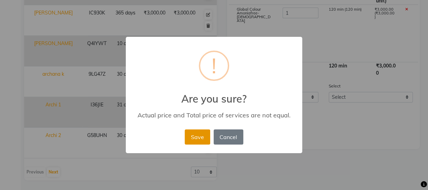
click at [203, 136] on button "Save" at bounding box center [197, 137] width 25 height 15
select select
checkbox input "false"
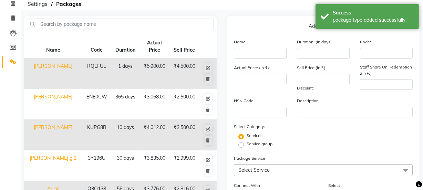
scroll to position [0, 0]
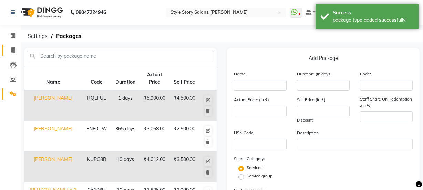
click at [13, 45] on link "Invoice" at bounding box center [10, 50] width 17 height 11
select select "service"
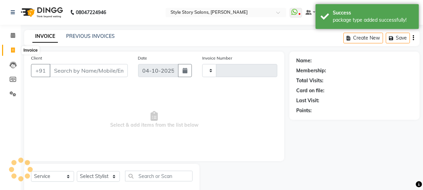
type input "1798"
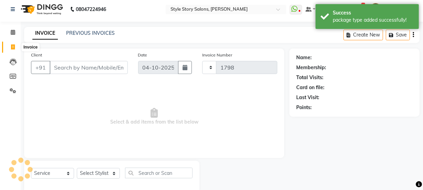
scroll to position [17, 0]
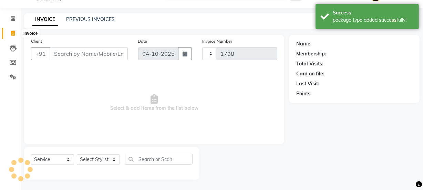
select select "6249"
click at [78, 19] on link "PREVIOUS INVOICES" at bounding box center [90, 19] width 49 height 6
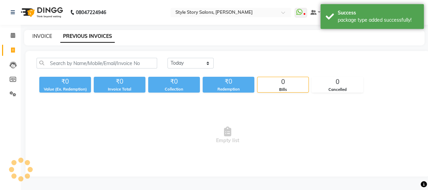
click at [36, 38] on link "INVOICE" at bounding box center [42, 36] width 20 height 6
select select "service"
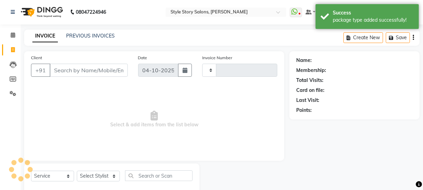
type input "1798"
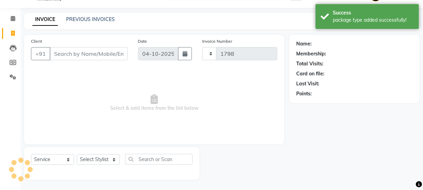
select select "6249"
click at [83, 53] on input "Client" at bounding box center [89, 53] width 78 height 13
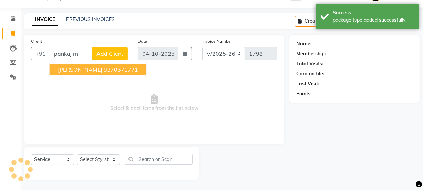
click at [88, 68] on span "Pankaj maindargi" at bounding box center [80, 69] width 44 height 7
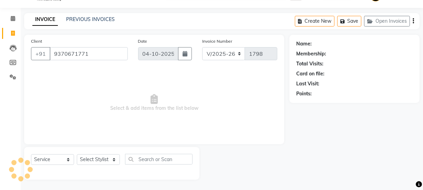
type input "9370671771"
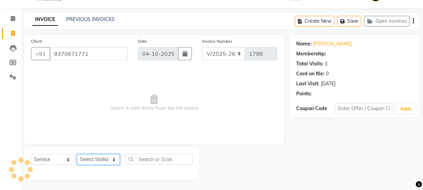
click at [99, 163] on select "Select Stylist" at bounding box center [98, 159] width 43 height 11
click at [113, 155] on select "Select Stylist" at bounding box center [98, 159] width 43 height 11
click at [112, 159] on select "Select Stylist" at bounding box center [98, 159] width 43 height 11
select select "1: Object"
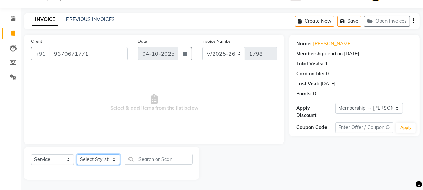
select select "82561"
click at [77, 154] on select "Select Stylist [PERSON_NAME] [PERSON_NAME] [PERSON_NAME] Front Desk [PERSON_NAM…" at bounding box center [98, 159] width 43 height 11
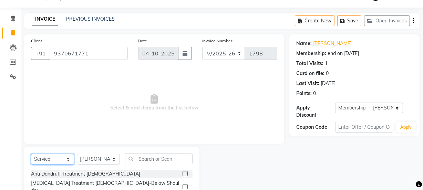
click at [55, 161] on select "Select Service Product Membership Package Voucher Prepaid Gift Card" at bounding box center [52, 159] width 43 height 11
select select "package"
click at [31, 154] on select "Select Service Product Membership Package Voucher Prepaid Gift Card" at bounding box center [52, 159] width 43 height 11
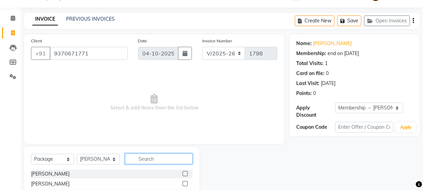
click at [153, 162] on input "text" at bounding box center [159, 159] width 68 height 11
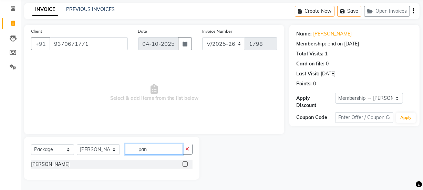
scroll to position [27, 0]
type input "pankaj"
click at [184, 164] on label at bounding box center [185, 164] width 5 height 5
click at [184, 164] on input "checkbox" at bounding box center [185, 164] width 4 height 4
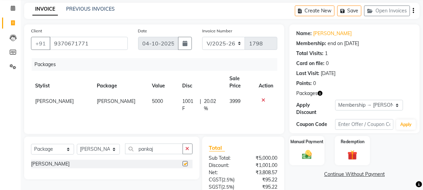
checkbox input "false"
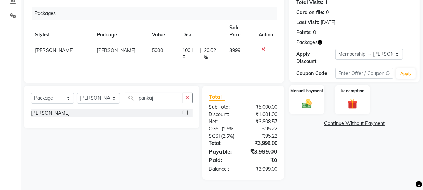
scroll to position [79, 0]
click at [311, 105] on img at bounding box center [307, 104] width 17 height 12
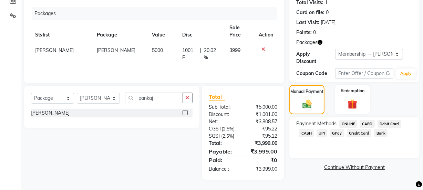
click at [319, 42] on icon "button" at bounding box center [320, 42] width 5 height 5
click at [320, 42] on icon "button" at bounding box center [320, 42] width 5 height 5
click at [322, 135] on span "UPI" at bounding box center [322, 133] width 11 height 8
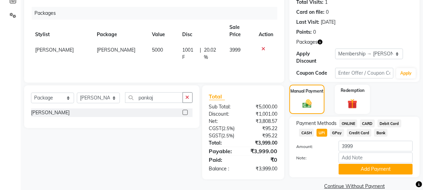
drag, startPoint x: 358, startPoint y: 167, endPoint x: 358, endPoint y: 158, distance: 9.3
click at [358, 167] on button "Add Payment" at bounding box center [376, 169] width 74 height 11
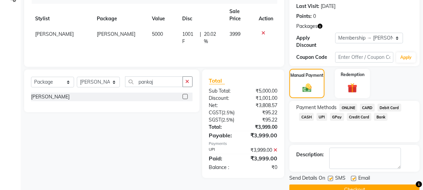
scroll to position [110, 0]
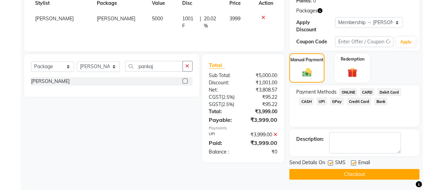
click at [331, 164] on label at bounding box center [330, 163] width 5 height 5
click at [331, 164] on input "checkbox" at bounding box center [330, 163] width 4 height 4
checkbox input "false"
click at [354, 165] on label at bounding box center [353, 163] width 5 height 5
click at [354, 165] on input "checkbox" at bounding box center [353, 163] width 4 height 4
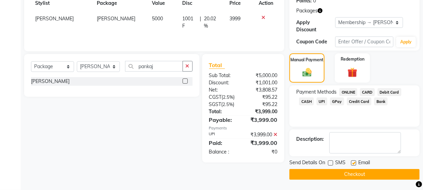
checkbox input "false"
click at [351, 174] on button "Checkout" at bounding box center [354, 174] width 130 height 11
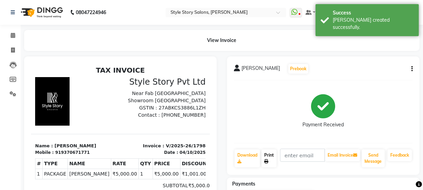
click at [272, 157] on link "Print" at bounding box center [269, 159] width 15 height 18
click at [13, 35] on icon at bounding box center [13, 35] width 4 height 5
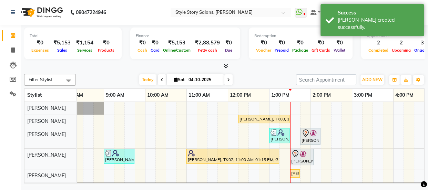
scroll to position [0, 67]
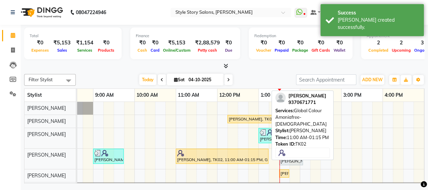
click at [247, 155] on div at bounding box center [222, 153] width 90 height 7
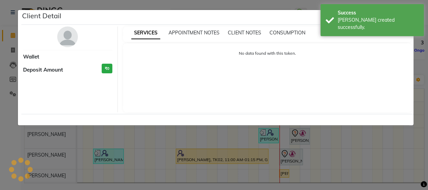
select select "1"
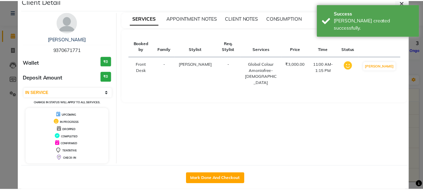
scroll to position [25, 0]
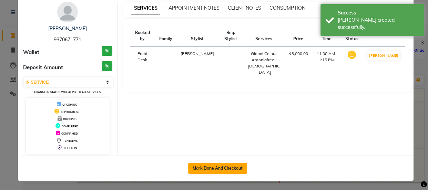
click at [232, 166] on button "Mark Done And Checkout" at bounding box center [217, 168] width 59 height 11
select select "service"
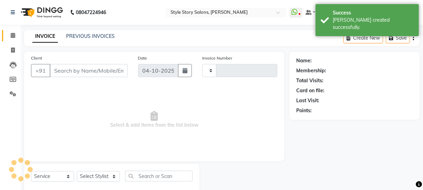
type input "1799"
select select "6249"
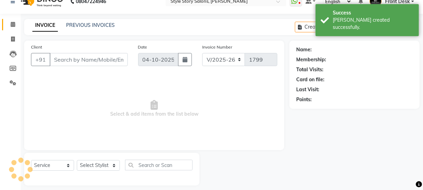
scroll to position [17, 0]
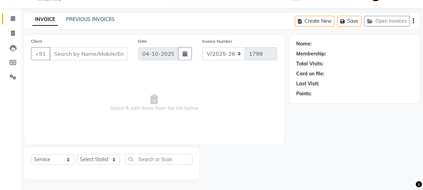
type input "9370671771"
select select "62114"
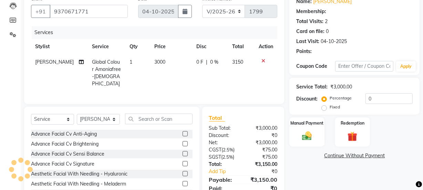
scroll to position [86, 0]
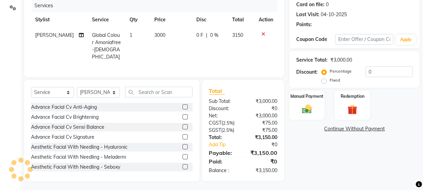
select select "1: Object"
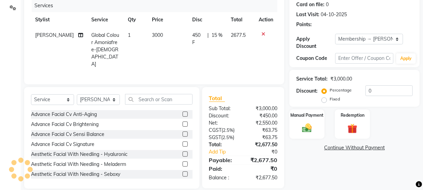
type input "15"
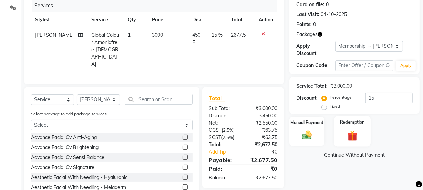
click at [360, 138] on img at bounding box center [352, 136] width 17 height 13
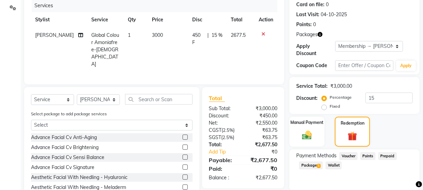
click at [314, 166] on span "Package 1" at bounding box center [311, 166] width 24 height 8
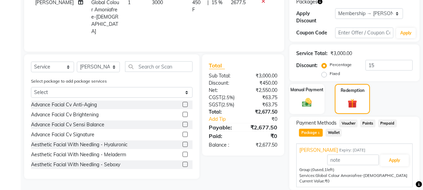
scroll to position [143, 0]
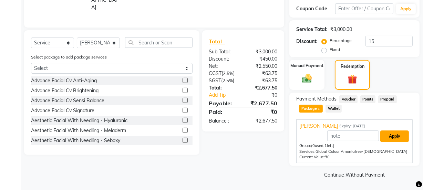
click at [395, 135] on button "Apply" at bounding box center [394, 137] width 29 height 12
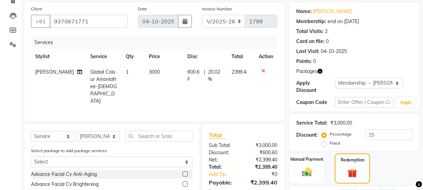
scroll to position [49, 0]
click at [156, 72] on td "3000" at bounding box center [164, 87] width 38 height 44
select select "62114"
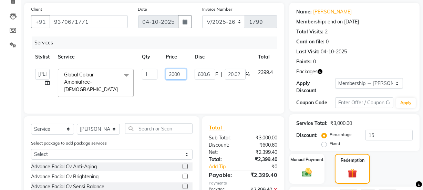
drag, startPoint x: 180, startPoint y: 73, endPoint x: 164, endPoint y: 76, distance: 15.7
click at [164, 76] on td "3000" at bounding box center [176, 83] width 29 height 37
type input "5000"
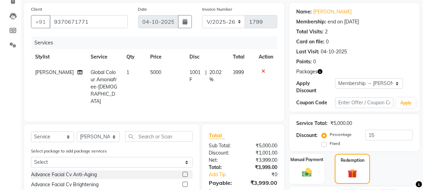
click at [168, 85] on td "5000" at bounding box center [165, 87] width 39 height 44
select select "62114"
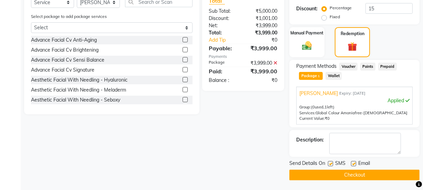
scroll to position [176, 0]
click at [330, 164] on label at bounding box center [330, 163] width 5 height 5
click at [330, 164] on input "checkbox" at bounding box center [330, 164] width 4 height 4
checkbox input "false"
click at [353, 163] on label at bounding box center [353, 163] width 5 height 5
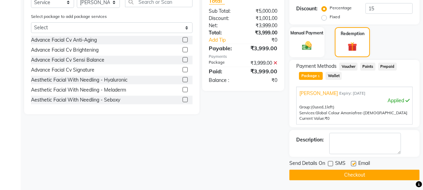
click at [353, 163] on input "checkbox" at bounding box center [353, 164] width 4 height 4
checkbox input "false"
click at [351, 177] on button "Checkout" at bounding box center [354, 175] width 130 height 11
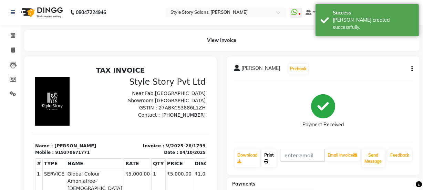
click at [269, 156] on link "Print" at bounding box center [269, 159] width 15 height 18
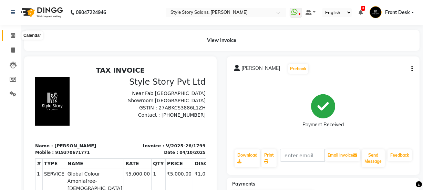
click at [11, 34] on icon at bounding box center [13, 35] width 4 height 5
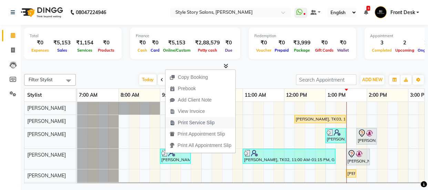
click at [197, 122] on span "Print Service Slip" at bounding box center [196, 122] width 37 height 7
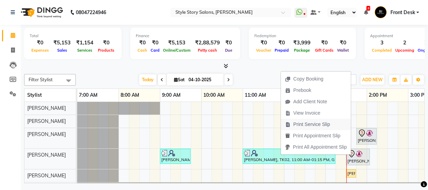
click at [309, 127] on span "Print Service Slip" at bounding box center [311, 124] width 37 height 7
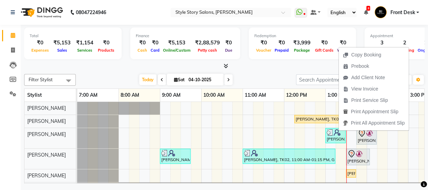
click at [350, 98] on span "Print Service Slip" at bounding box center [365, 100] width 53 height 11
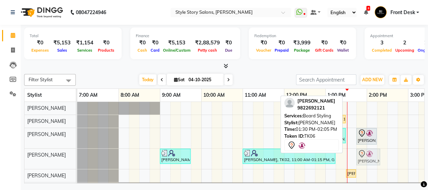
drag, startPoint x: 351, startPoint y: 158, endPoint x: 358, endPoint y: 157, distance: 7.2
click at [77, 157] on div "Zara Darbar, TK01, 09:00 AM-09:45 AM, Hair Cut - Master - Female Pankaj maindar…" at bounding box center [77, 159] width 0 height 20
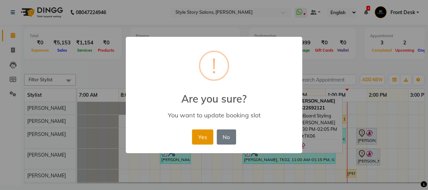
click at [207, 137] on button "Yes" at bounding box center [202, 137] width 21 height 15
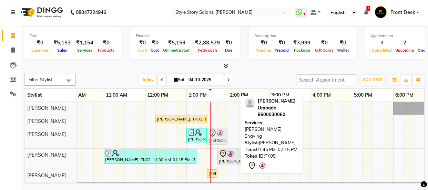
drag, startPoint x: 219, startPoint y: 135, endPoint x: 213, endPoint y: 136, distance: 7.0
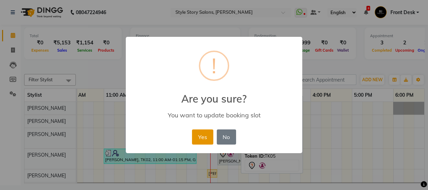
click at [195, 141] on button "Yes" at bounding box center [202, 137] width 21 height 15
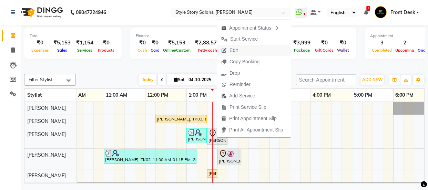
click at [236, 51] on span "Edit" at bounding box center [233, 50] width 8 height 7
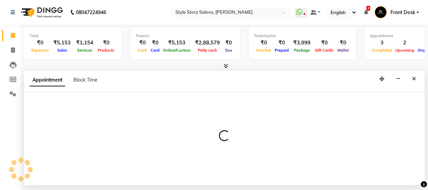
select select "tentative"
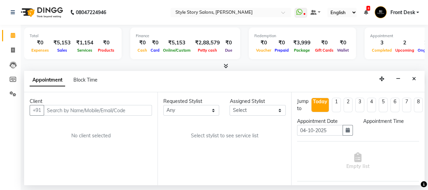
select select "62113"
select select "810"
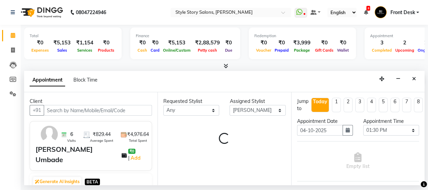
select select "3090"
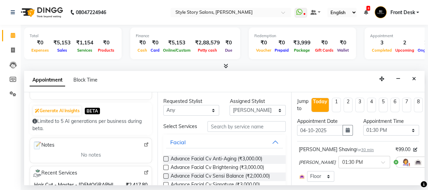
scroll to position [125, 0]
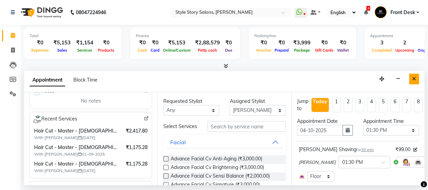
click at [417, 78] on button "Close" at bounding box center [414, 79] width 10 height 11
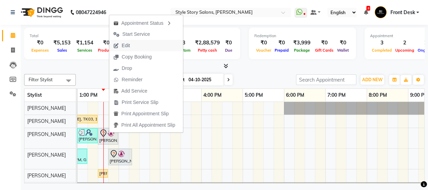
click at [119, 45] on span "Edit" at bounding box center [121, 45] width 25 height 11
select select "tentative"
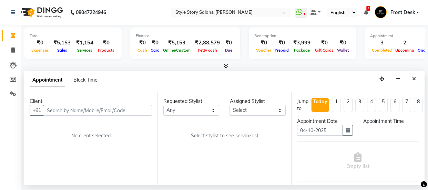
select select "62113"
select select "810"
select select "3090"
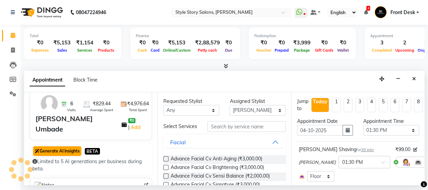
scroll to position [125, 0]
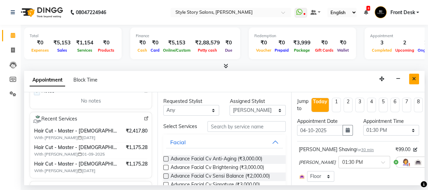
click at [412, 81] on icon "Close" at bounding box center [414, 78] width 4 height 5
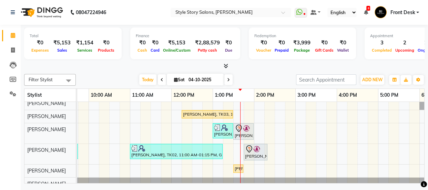
scroll to position [0, 0]
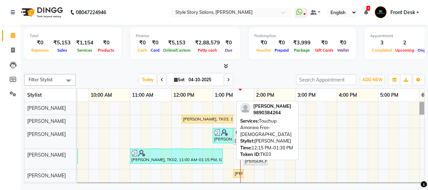
click at [217, 120] on div "[PERSON_NAME], TK03, 12:15 PM-01:30 PM, Touchup Amoniea Free-[DEMOGRAPHIC_DATA]" at bounding box center [207, 119] width 50 height 6
select select "1"
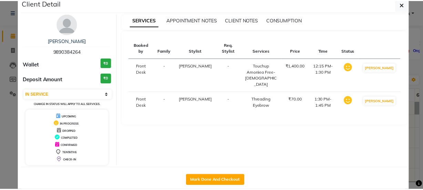
scroll to position [25, 0]
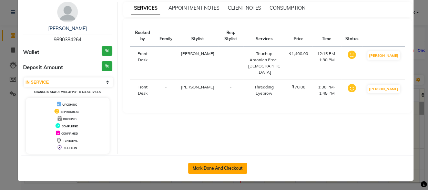
click at [224, 170] on button "Mark Done And Checkout" at bounding box center [217, 168] width 59 height 11
select select "service"
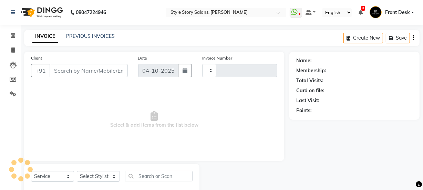
type input "1800"
select select "6249"
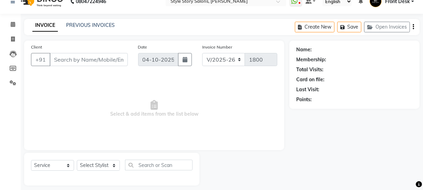
scroll to position [17, 0]
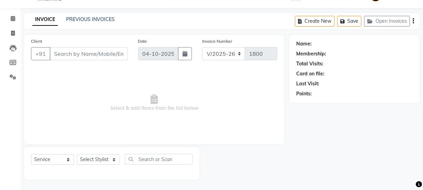
type input "9890384264"
select select "84756"
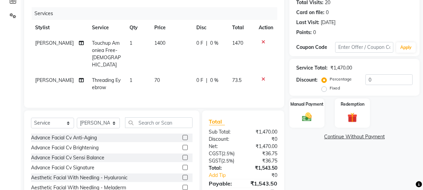
scroll to position [108, 0]
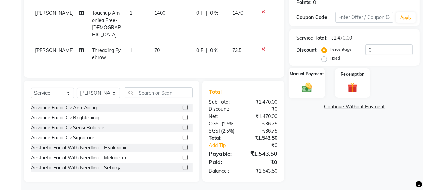
click at [308, 85] on img at bounding box center [307, 87] width 17 height 12
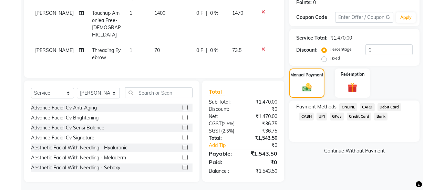
click at [319, 119] on span "UPI" at bounding box center [322, 117] width 11 height 8
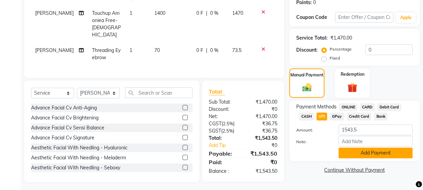
click at [368, 151] on button "Add Payment" at bounding box center [376, 153] width 74 height 11
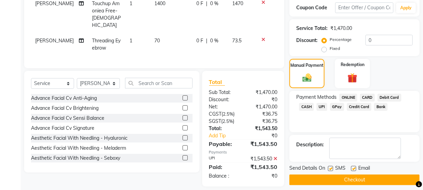
scroll to position [123, 0]
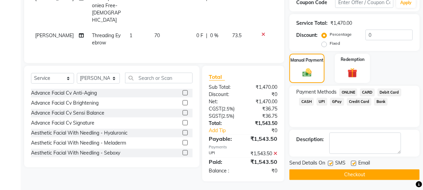
click at [334, 170] on button "Checkout" at bounding box center [354, 175] width 130 height 11
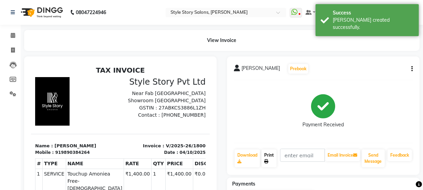
click at [266, 154] on link "Print" at bounding box center [269, 159] width 15 height 18
click at [270, 158] on link "Print" at bounding box center [269, 159] width 15 height 18
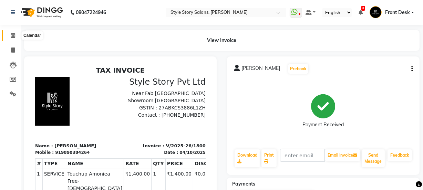
click at [11, 34] on icon at bounding box center [13, 35] width 4 height 5
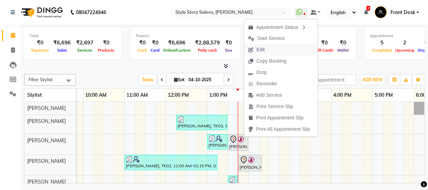
click at [267, 50] on span "Edit" at bounding box center [256, 49] width 25 height 11
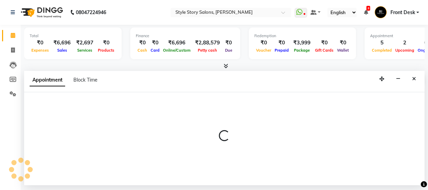
select select "tentative"
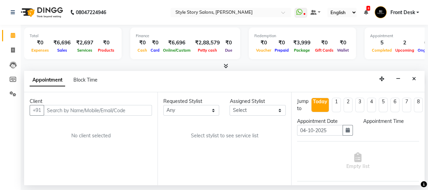
select select "62113"
select select "810"
select select "3090"
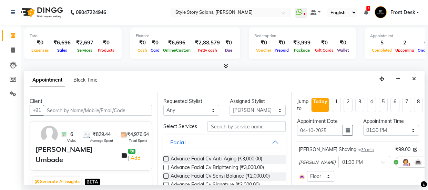
scroll to position [0, 248]
click at [428, 161] on icon at bounding box center [433, 162] width 4 height 5
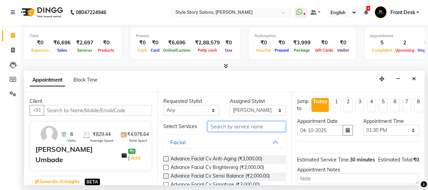
click at [228, 127] on input "text" at bounding box center [246, 126] width 78 height 11
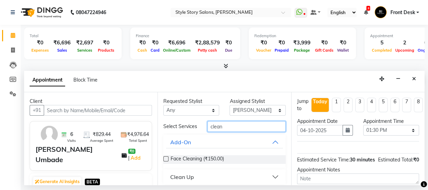
scroll to position [9, 0]
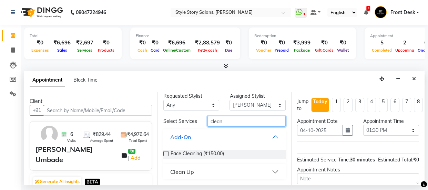
type input "clean"
click at [190, 173] on div "Clean Up" at bounding box center [182, 172] width 24 height 8
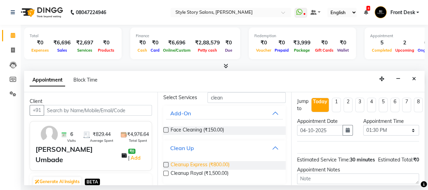
scroll to position [35, 0]
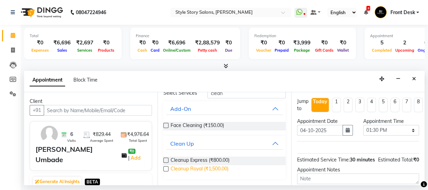
click at [203, 170] on span "Cleanup Royal (₹1,500.00)" at bounding box center [200, 169] width 58 height 9
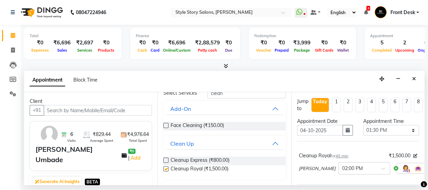
checkbox input "false"
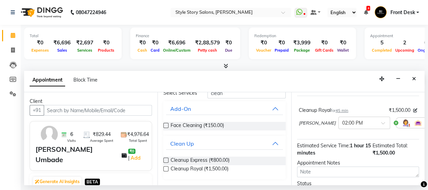
scroll to position [87, 0]
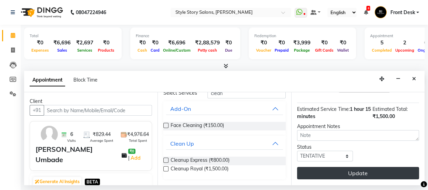
click at [360, 168] on button "Update" at bounding box center [358, 173] width 122 height 12
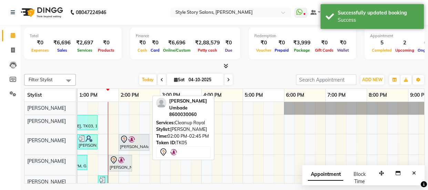
scroll to position [29, 0]
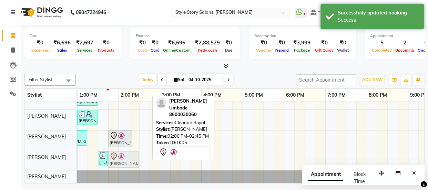
drag, startPoint x: 125, startPoint y: 112, endPoint x: 116, endPoint y: 151, distance: 40.1
click at [116, 151] on tbody "Roshni Babariya, TK03, 12:15 PM-01:30 PM, Touchup Amoniea Free-Female Pratik J,…" at bounding box center [160, 131] width 662 height 106
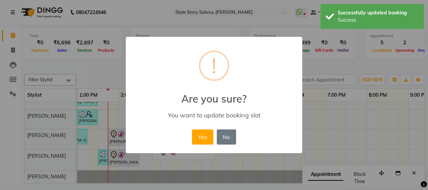
click at [205, 135] on button "Yes" at bounding box center [202, 137] width 21 height 15
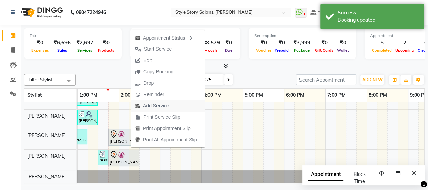
click at [161, 107] on span "Add Service" at bounding box center [156, 105] width 26 height 7
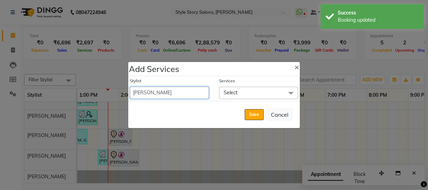
click at [155, 93] on select "Aayushi Dahat Adesh khadse Ambika Dhadse Front Desk Arshad Ansari Deepika Taiwa…" at bounding box center [169, 93] width 79 height 12
select select "61197"
click at [130, 87] on select "Aayushi Dahat Adesh khadse Ambika Dhadse Front Desk Arshad Ansari Deepika Taiwa…" at bounding box center [169, 93] width 79 height 12
select select "870"
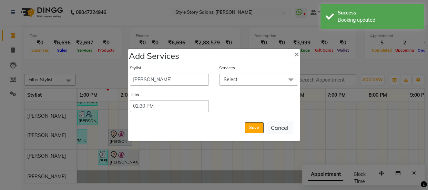
click at [250, 78] on span "Select" at bounding box center [258, 80] width 79 height 12
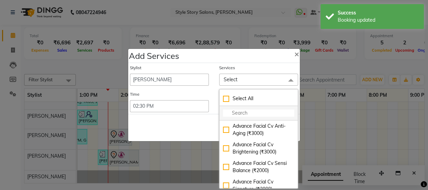
click at [250, 109] on li at bounding box center [258, 113] width 78 height 14
click at [257, 115] on input "multiselect-search" at bounding box center [258, 113] width 71 height 7
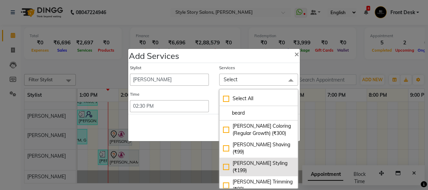
type input "beard"
click at [280, 160] on li "[PERSON_NAME] Styling (₹199)" at bounding box center [258, 167] width 78 height 19
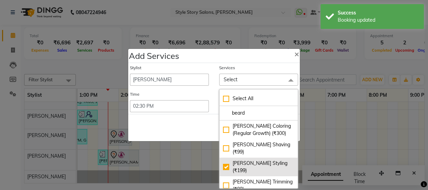
checkbox input "true"
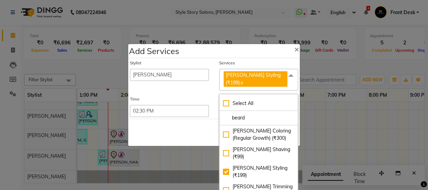
drag, startPoint x: 179, startPoint y: 130, endPoint x: 248, endPoint y: 120, distance: 69.2
click at [179, 131] on div "Save Cancel" at bounding box center [214, 132] width 172 height 27
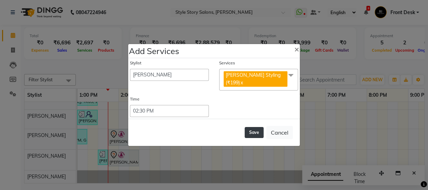
click at [258, 130] on button "Save" at bounding box center [254, 132] width 19 height 11
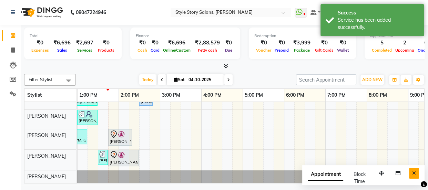
click at [416, 173] on icon "Close" at bounding box center [414, 173] width 4 height 5
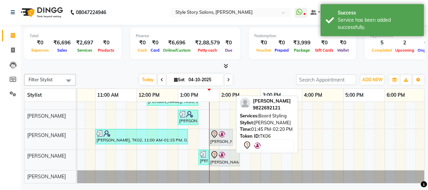
scroll to position [0, 0]
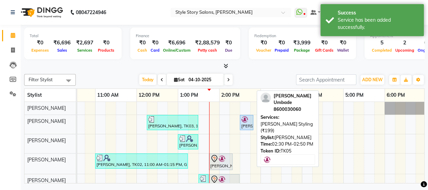
click at [246, 117] on img at bounding box center [244, 119] width 7 height 7
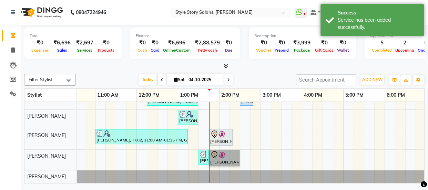
drag, startPoint x: 231, startPoint y: 144, endPoint x: 223, endPoint y: 151, distance: 10.5
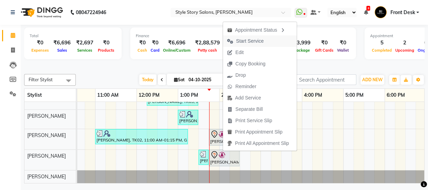
click at [245, 42] on span "Start Service" at bounding box center [250, 41] width 28 height 7
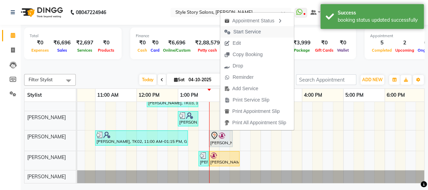
click at [241, 35] on span "Start Service" at bounding box center [247, 31] width 28 height 7
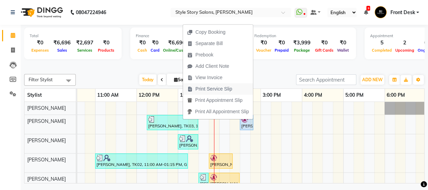
click at [200, 90] on span "Print Service Slip" at bounding box center [213, 88] width 37 height 7
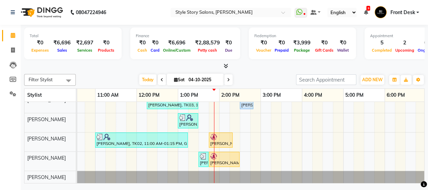
scroll to position [26, 0]
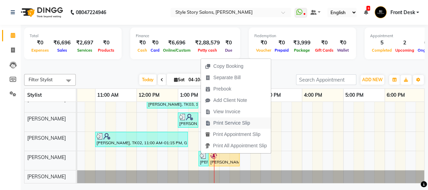
click at [220, 120] on span "Print Service Slip" at bounding box center [231, 123] width 37 height 7
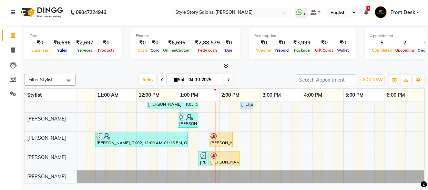
click at [226, 63] on span at bounding box center [224, 66] width 7 height 7
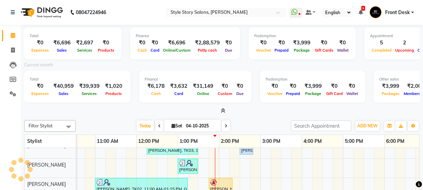
click at [223, 111] on icon at bounding box center [223, 110] width 4 height 5
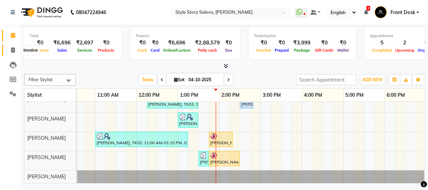
click at [17, 52] on span at bounding box center [13, 51] width 12 height 8
select select "service"
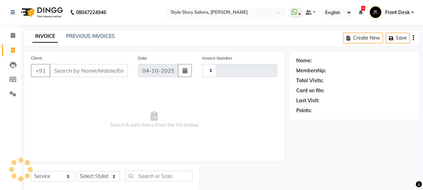
type input "1801"
select select "6249"
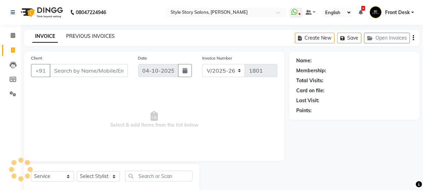
click at [92, 33] on link "PREVIOUS INVOICES" at bounding box center [90, 36] width 49 height 6
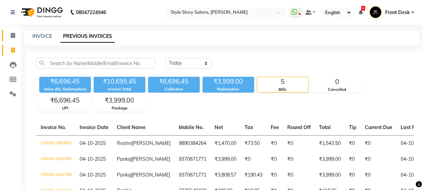
click at [12, 34] on icon at bounding box center [13, 35] width 4 height 5
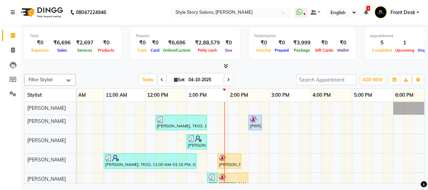
scroll to position [24, 0]
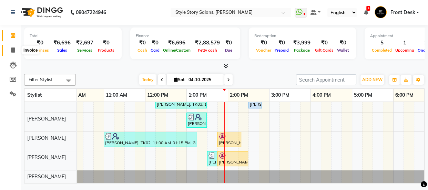
click at [13, 50] on icon at bounding box center [13, 50] width 4 height 5
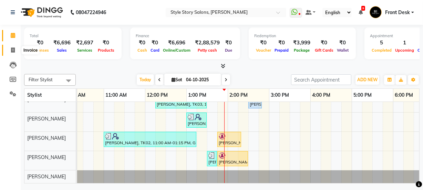
select select "6249"
select select "service"
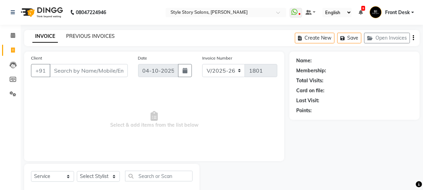
click at [89, 36] on link "PREVIOUS INVOICES" at bounding box center [90, 36] width 49 height 6
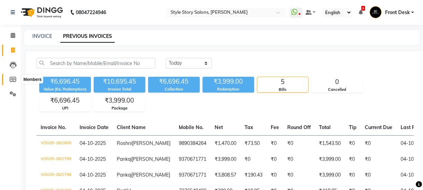
click at [15, 79] on icon at bounding box center [13, 79] width 7 height 5
select select
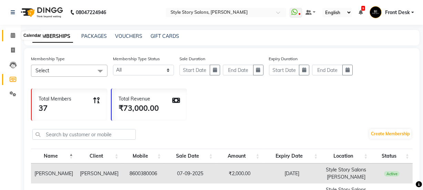
click at [10, 35] on span at bounding box center [13, 36] width 12 height 8
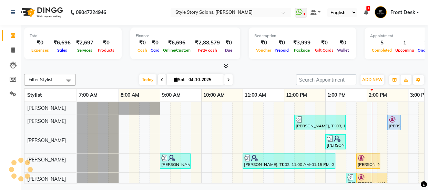
scroll to position [0, 65]
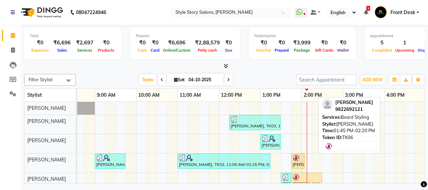
click at [307, 162] on div "Roshni Babariya, TK03, 12:15 PM-01:30 PM, Touchup Amoniea Free-Female kaustubh …" at bounding box center [343, 153] width 662 height 103
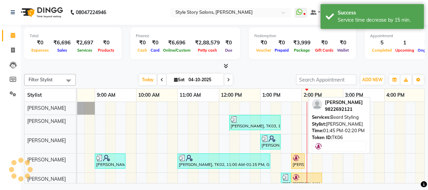
click at [299, 159] on div at bounding box center [298, 158] width 11 height 7
select select "1"
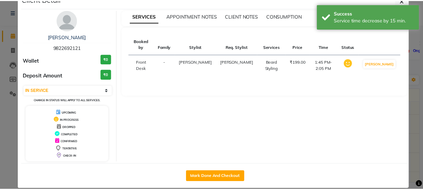
scroll to position [25, 0]
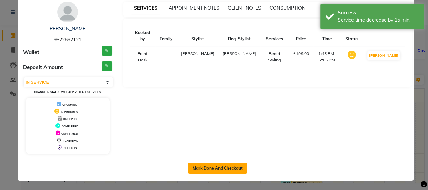
click at [218, 167] on button "Mark Done And Checkout" at bounding box center [217, 168] width 59 height 11
select select "service"
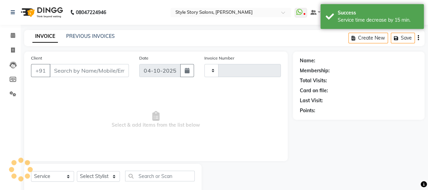
type input "1801"
select select "6249"
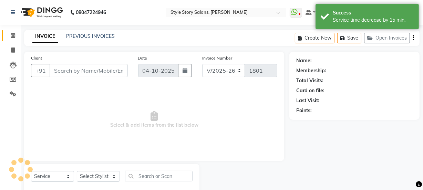
type input "9822692121"
select select "62114"
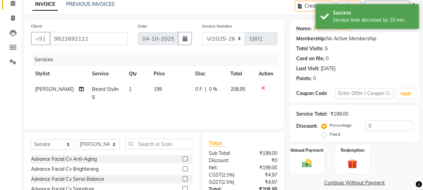
scroll to position [86, 0]
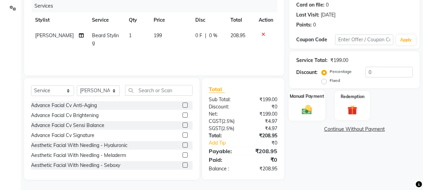
click at [301, 108] on img at bounding box center [307, 110] width 17 height 12
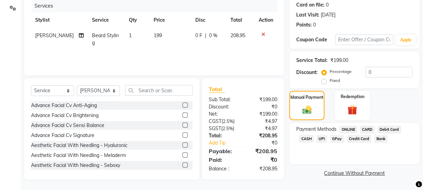
click at [320, 140] on span "UPI" at bounding box center [322, 139] width 11 height 8
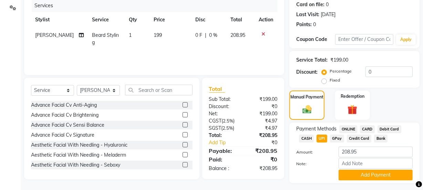
scroll to position [103, 0]
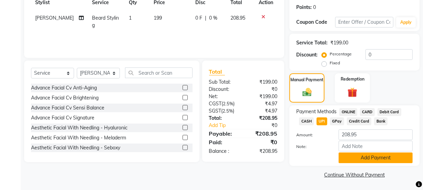
click at [360, 158] on button "Add Payment" at bounding box center [376, 158] width 74 height 11
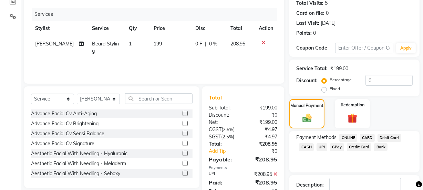
scroll to position [123, 0]
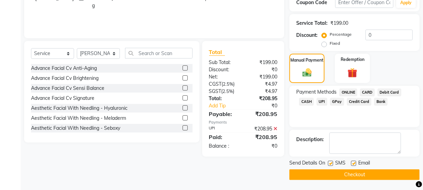
click at [352, 174] on button "Checkout" at bounding box center [354, 175] width 130 height 11
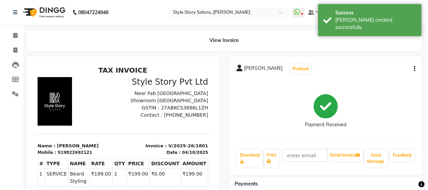
scroll to position [5, 0]
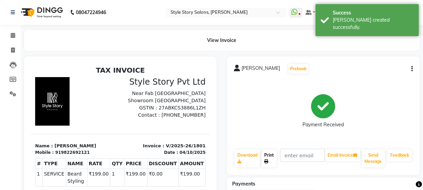
click at [266, 158] on link "Print" at bounding box center [269, 159] width 15 height 18
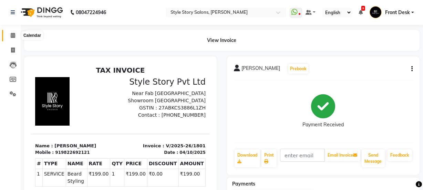
click at [10, 35] on span at bounding box center [13, 36] width 12 height 8
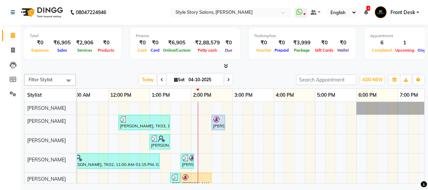
scroll to position [26, 0]
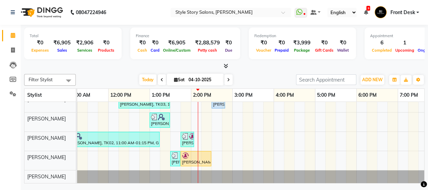
click at [225, 66] on icon at bounding box center [226, 65] width 4 height 5
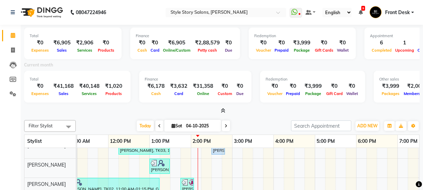
click at [222, 110] on icon at bounding box center [223, 110] width 4 height 5
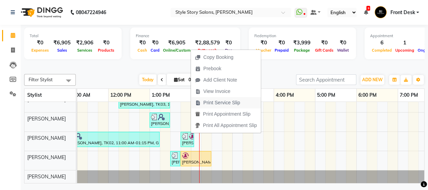
click at [210, 102] on span "Print Service Slip" at bounding box center [221, 102] width 37 height 7
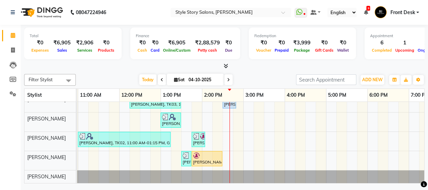
scroll to position [26, 165]
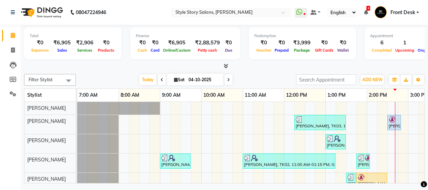
scroll to position [26, 0]
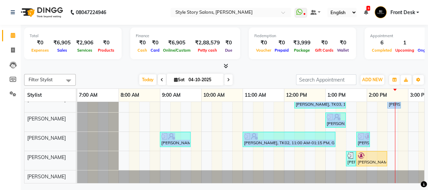
drag, startPoint x: 241, startPoint y: 183, endPoint x: 251, endPoint y: 180, distance: 10.5
click at [302, 183] on div "[PERSON_NAME], TK03, 12:15 PM-01:30 PM, Touchup Amoniea Free-[DEMOGRAPHIC_DATA]…" at bounding box center [250, 142] width 347 height 81
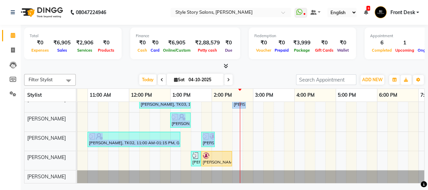
click at [246, 131] on div "[PERSON_NAME], TK03, 12:15 PM-01:30 PM, Touchup Amoniea Free-[DEMOGRAPHIC_DATA]…" at bounding box center [253, 131] width 662 height 103
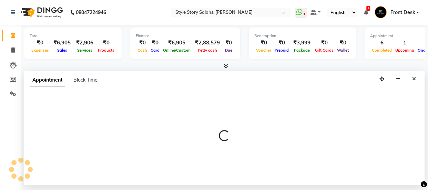
click at [246, 131] on p at bounding box center [224, 136] width 400 height 12
select select "62114"
select select "885"
select select "tentative"
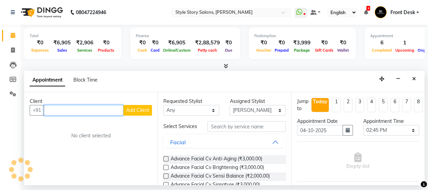
click at [86, 107] on input "text" at bounding box center [84, 110] width 80 height 11
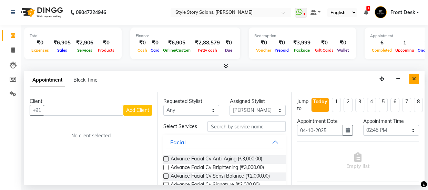
click at [417, 76] on button "Close" at bounding box center [414, 79] width 10 height 11
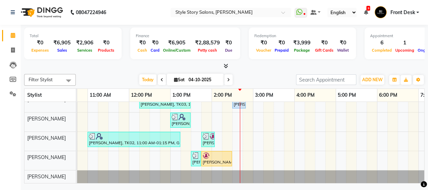
click at [243, 130] on div "[PERSON_NAME], TK03, 12:15 PM-01:30 PM, Touchup Amoniea Free-[DEMOGRAPHIC_DATA]…" at bounding box center [253, 131] width 662 height 103
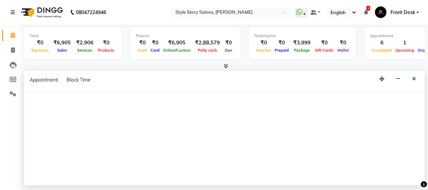
select select "62114"
select select "885"
select select "tentative"
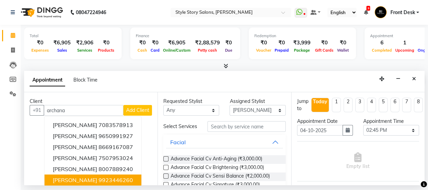
click at [106, 179] on ngb-highlight "9923446260" at bounding box center [116, 180] width 34 height 7
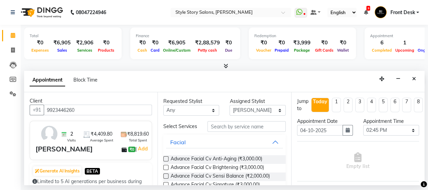
scroll to position [0, 0]
type input "9923446260"
click at [417, 79] on button "Close" at bounding box center [414, 79] width 10 height 11
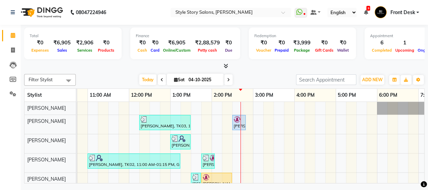
drag, startPoint x: 240, startPoint y: 122, endPoint x: 210, endPoint y: 63, distance: 66.4
click at [210, 63] on div at bounding box center [224, 66] width 400 height 7
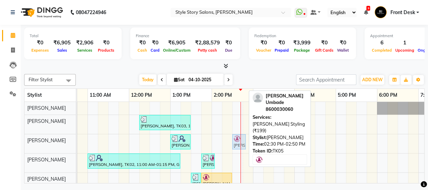
drag, startPoint x: 234, startPoint y: 121, endPoint x: 238, endPoint y: 140, distance: 18.9
click at [238, 140] on tbody "Roshni Babariya, TK03, 12:15 PM-01:30 PM, Touchup Amoniea Free-Female kaustubh …" at bounding box center [253, 153] width 662 height 103
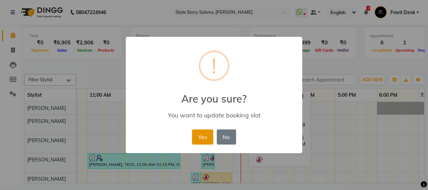
click at [196, 133] on button "Yes" at bounding box center [202, 137] width 21 height 15
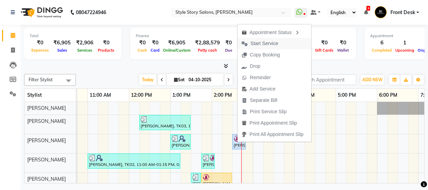
click at [268, 43] on span "Start Service" at bounding box center [264, 43] width 28 height 7
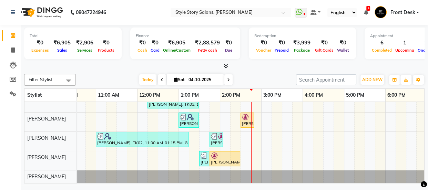
scroll to position [0, 150]
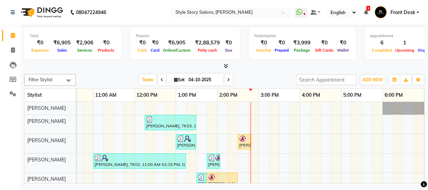
click at [263, 140] on div "Roshni Babariya, TK03, 12:15 PM-01:30 PM, Touchup Amoniea Free-Female Pratik J,…" at bounding box center [259, 153] width 662 height 103
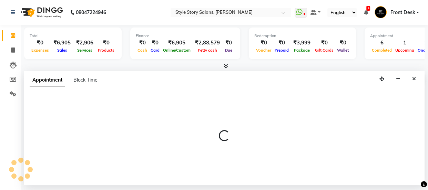
select select "62113"
select select "tentative"
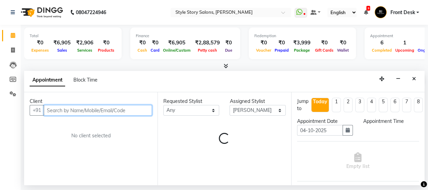
select select "900"
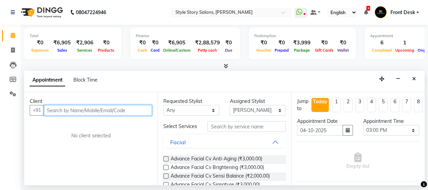
click at [64, 112] on input "text" at bounding box center [98, 110] width 108 height 11
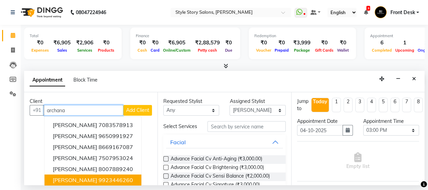
click at [90, 181] on span "Archana Kubde" at bounding box center [75, 180] width 44 height 7
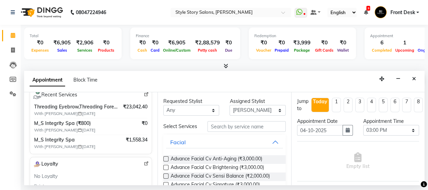
scroll to position [125, 0]
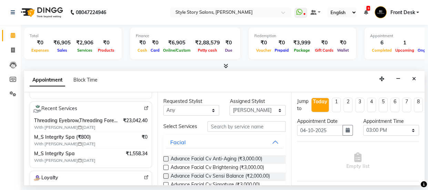
type input "9923446260"
click at [98, 124] on span "With Tanuja Junghare 14-09-2025" at bounding box center [77, 127] width 86 height 6
click at [109, 124] on span "With Tanuja Junghare 14-09-2025" at bounding box center [77, 127] width 86 height 6
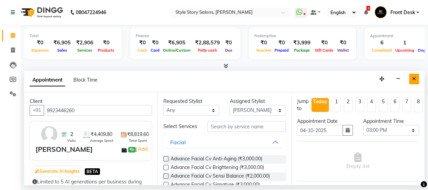
click at [416, 79] on icon "Close" at bounding box center [414, 78] width 4 height 5
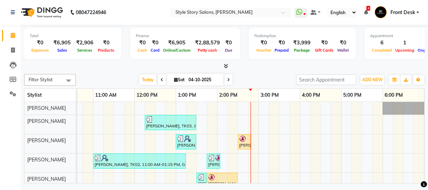
click at [189, 79] on input "04-10-2025" at bounding box center [203, 80] width 34 height 10
select select "10"
select select "2025"
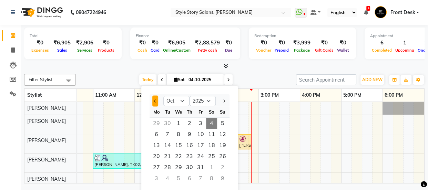
click at [157, 100] on button "Previous month" at bounding box center [155, 100] width 6 height 11
select select "9"
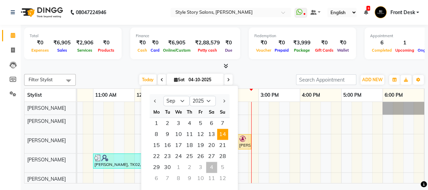
click at [222, 136] on span "14" at bounding box center [222, 134] width 11 height 11
type input "14-09-2025"
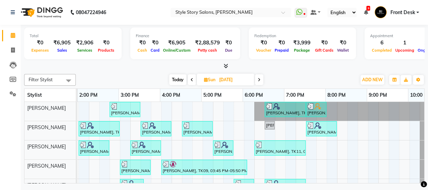
scroll to position [0, 276]
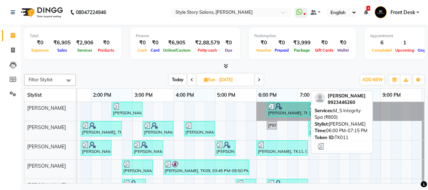
click at [288, 147] on div at bounding box center [282, 145] width 49 height 7
select select "3"
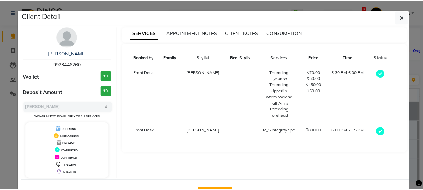
scroll to position [25, 0]
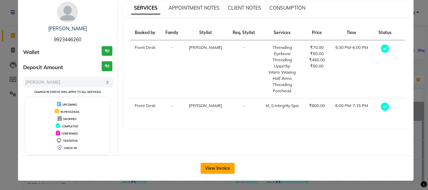
click at [219, 165] on button "View Invoice" at bounding box center [218, 168] width 34 height 11
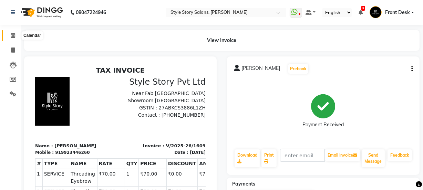
click at [14, 33] on icon at bounding box center [13, 35] width 4 height 5
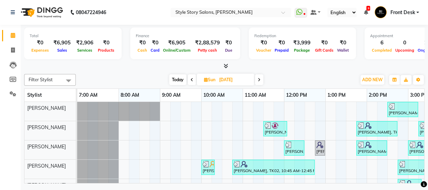
click at [175, 80] on span "Today" at bounding box center [177, 79] width 17 height 11
type input "04-10-2025"
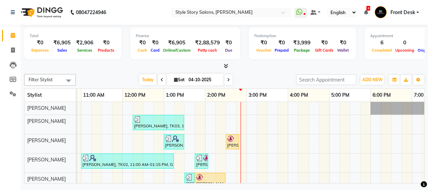
scroll to position [26, 0]
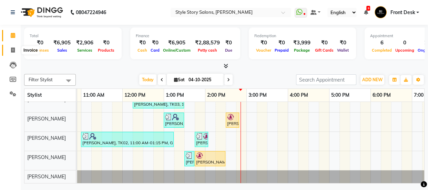
click at [13, 48] on icon at bounding box center [13, 50] width 4 height 5
select select "service"
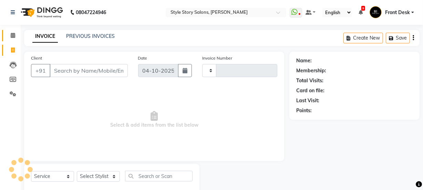
type input "1802"
select select "6249"
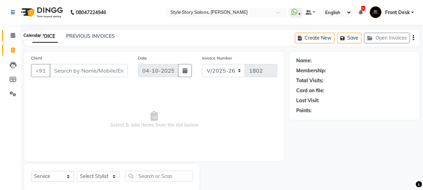
click at [13, 33] on icon at bounding box center [13, 35] width 4 height 5
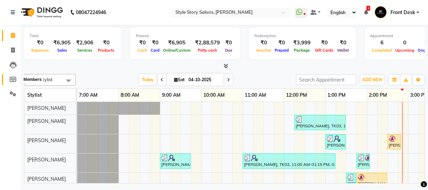
click at [12, 78] on icon at bounding box center [13, 79] width 7 height 5
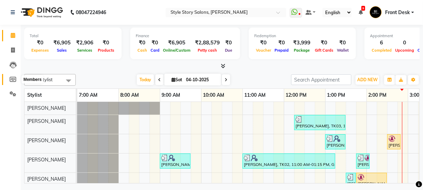
select select
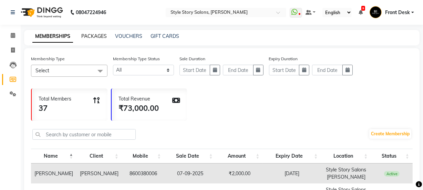
click at [99, 34] on link "PACKAGES" at bounding box center [93, 36] width 25 height 6
select select
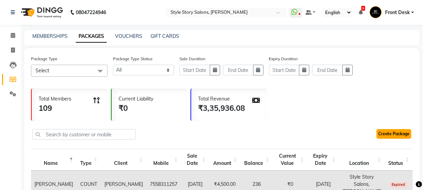
click at [387, 131] on link "Create Package" at bounding box center [394, 134] width 35 height 10
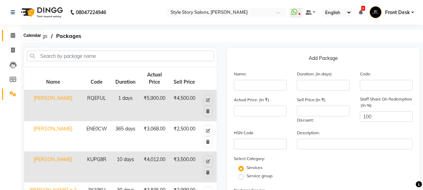
click at [16, 33] on span at bounding box center [13, 36] width 12 height 8
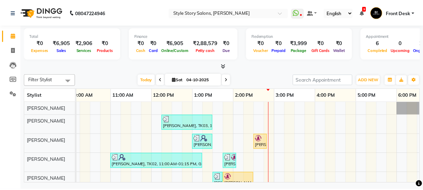
scroll to position [0, 139]
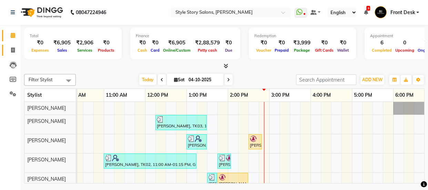
click at [16, 48] on span at bounding box center [13, 51] width 12 height 8
select select "service"
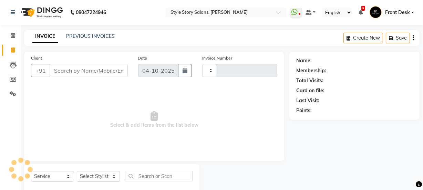
type input "1802"
select select "6249"
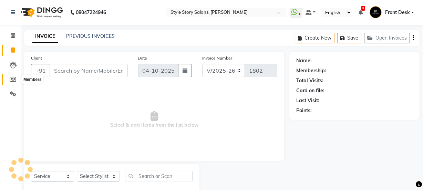
click at [10, 79] on icon at bounding box center [13, 79] width 7 height 5
select select
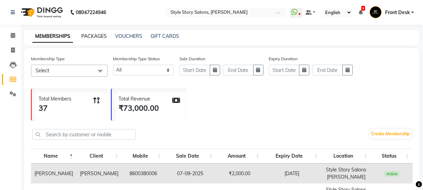
click at [94, 34] on link "PACKAGES" at bounding box center [93, 36] width 25 height 6
select select
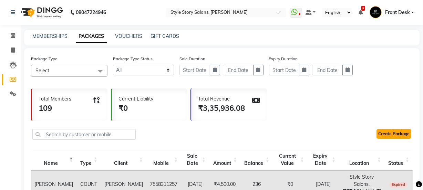
click at [399, 134] on link "Create Package" at bounding box center [394, 134] width 35 height 10
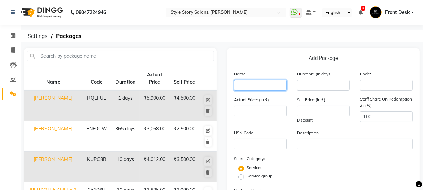
click at [252, 88] on input "text" at bounding box center [260, 85] width 53 height 11
type input "[PERSON_NAME] Umbade"
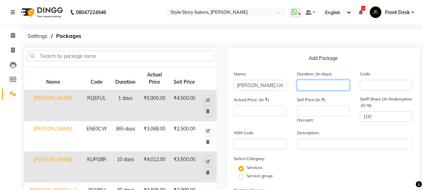
click at [317, 83] on input "number" at bounding box center [323, 85] width 53 height 11
type input "1"
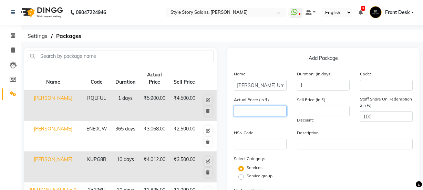
click at [259, 110] on input "number" at bounding box center [260, 111] width 53 height 11
type input "4"
type input "1575"
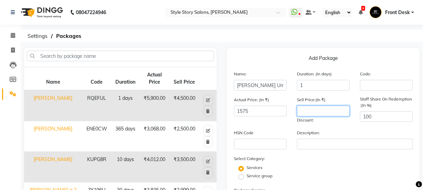
click at [307, 109] on input "number" at bounding box center [323, 111] width 53 height 11
type input "1300"
click at [279, 51] on div "Add Package Name: [PERSON_NAME] Umbade Duration: (in days) 1 Code: Actual Price…" at bounding box center [323, 164] width 193 height 233
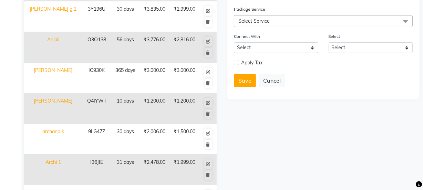
scroll to position [125, 0]
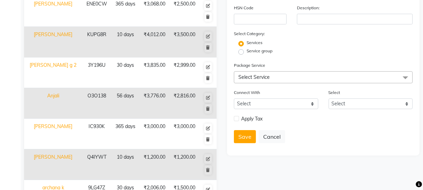
click at [271, 82] on span "Select Service" at bounding box center [323, 77] width 179 height 12
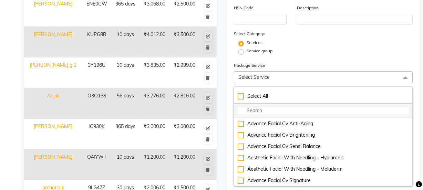
click at [266, 109] on input "multiselect-search" at bounding box center [323, 110] width 171 height 7
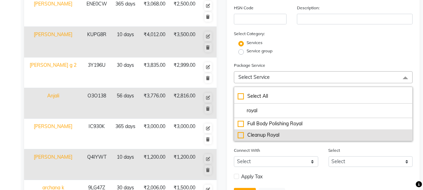
type input "royal"
click at [263, 133] on div "Cleanup Royal" at bounding box center [323, 135] width 171 height 7
checkbox input "true"
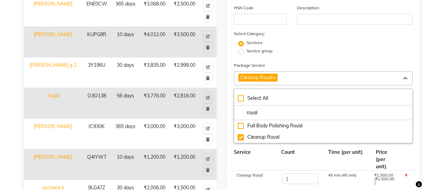
click at [303, 52] on div "Service group" at bounding box center [323, 52] width 189 height 8
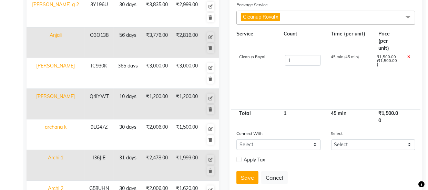
scroll to position [239, 0]
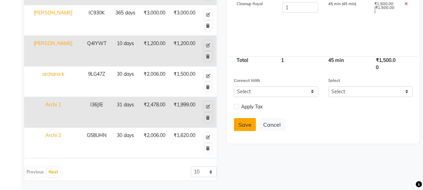
click at [248, 126] on button "Save" at bounding box center [245, 124] width 22 height 13
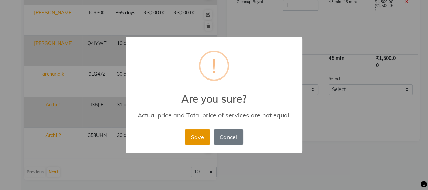
click at [194, 136] on button "Save" at bounding box center [197, 137] width 25 height 15
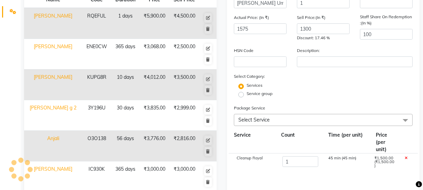
select select
checkbox input "false"
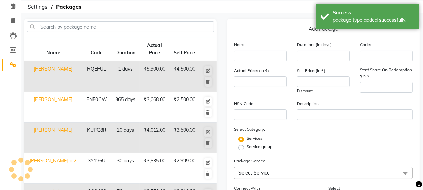
scroll to position [0, 0]
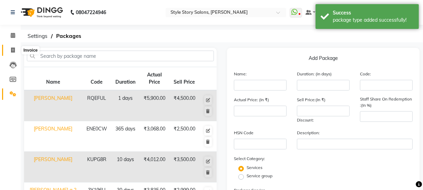
click at [11, 50] on icon at bounding box center [13, 50] width 4 height 5
select select "service"
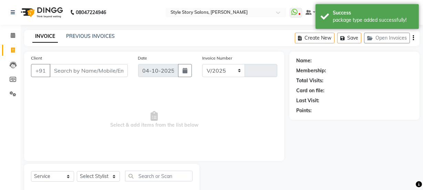
scroll to position [17, 0]
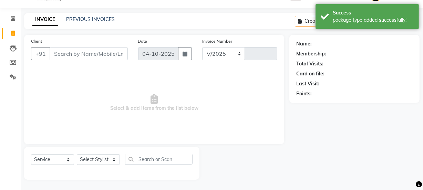
select select "6249"
type input "1802"
click at [89, 55] on input "Client" at bounding box center [89, 53] width 78 height 13
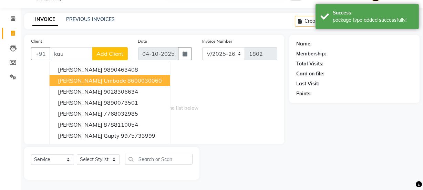
click at [81, 82] on span "[PERSON_NAME] Umbade" at bounding box center [92, 80] width 68 height 7
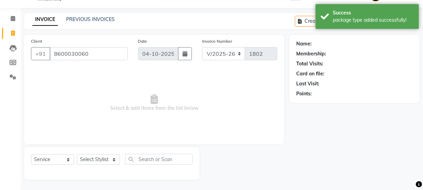
type input "8600030060"
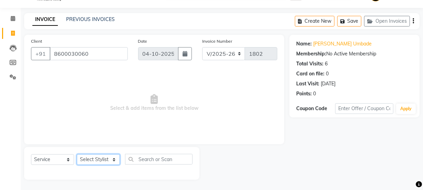
drag, startPoint x: 87, startPoint y: 156, endPoint x: 93, endPoint y: 160, distance: 7.6
click at [87, 156] on select "Select Stylist [PERSON_NAME] [PERSON_NAME] [PERSON_NAME] Front Desk [PERSON_NAM…" at bounding box center [98, 159] width 43 height 11
select select "82561"
click at [77, 154] on select "Select Stylist [PERSON_NAME] [PERSON_NAME] [PERSON_NAME] Front Desk [PERSON_NAM…" at bounding box center [98, 159] width 43 height 11
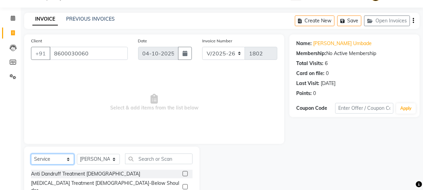
click at [59, 157] on select "Select Service Product Membership Package Voucher Prepaid Gift Card" at bounding box center [52, 159] width 43 height 11
select select "package"
click at [31, 154] on select "Select Service Product Membership Package Voucher Prepaid Gift Card" at bounding box center [52, 159] width 43 height 11
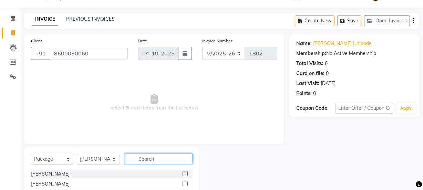
click at [140, 156] on input "text" at bounding box center [159, 159] width 68 height 11
type input "[PERSON_NAME]"
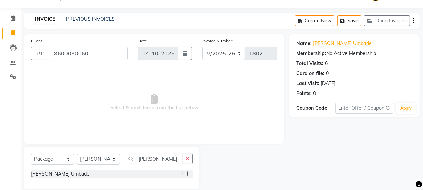
click at [185, 173] on label at bounding box center [185, 173] width 5 height 5
click at [185, 173] on input "checkbox" at bounding box center [185, 174] width 4 height 4
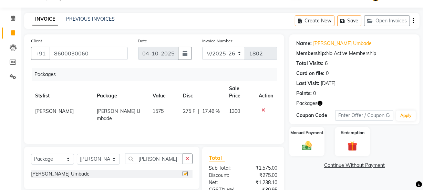
checkbox input "false"
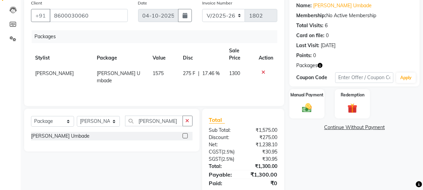
scroll to position [79, 0]
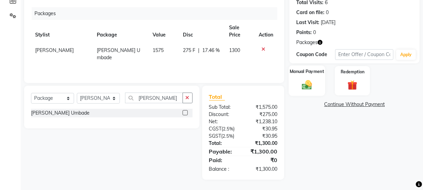
click at [309, 80] on img at bounding box center [307, 85] width 17 height 12
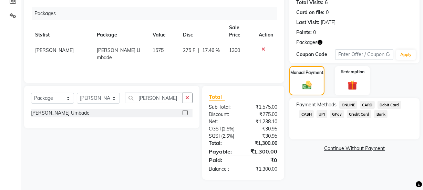
click at [324, 114] on span "UPI" at bounding box center [322, 114] width 11 height 8
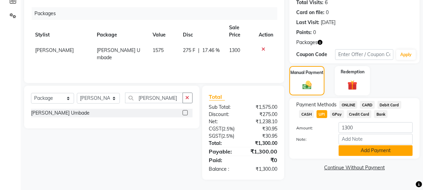
click at [356, 152] on button "Add Payment" at bounding box center [376, 150] width 74 height 11
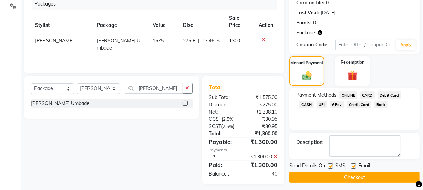
scroll to position [93, 0]
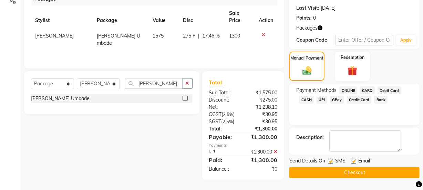
click at [331, 162] on label at bounding box center [330, 161] width 5 height 5
click at [331, 162] on input "checkbox" at bounding box center [330, 162] width 4 height 4
checkbox input "false"
click at [352, 161] on label at bounding box center [353, 161] width 5 height 5
click at [352, 161] on input "checkbox" at bounding box center [353, 162] width 4 height 4
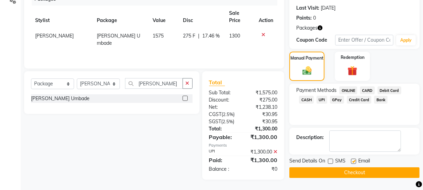
checkbox input "false"
click at [335, 170] on button "Checkout" at bounding box center [354, 172] width 130 height 11
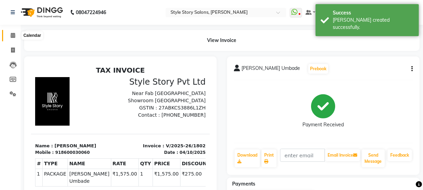
click at [13, 35] on icon at bounding box center [13, 35] width 4 height 5
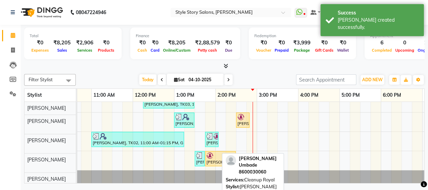
scroll to position [26, 0]
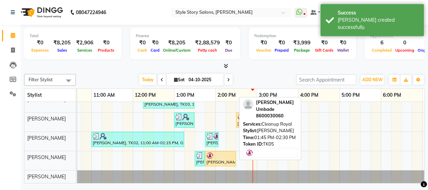
click at [217, 155] on div "[PERSON_NAME] Umbade, TK05, 01:45 PM-02:30 PM, Cleanup Royal" at bounding box center [220, 158] width 29 height 13
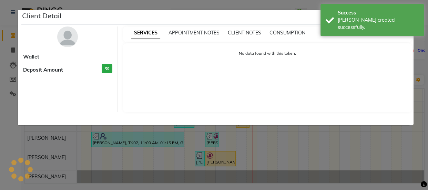
select select "1"
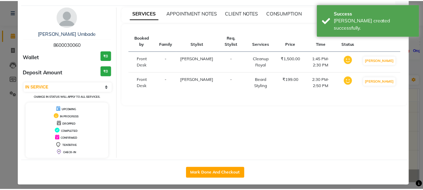
scroll to position [25, 0]
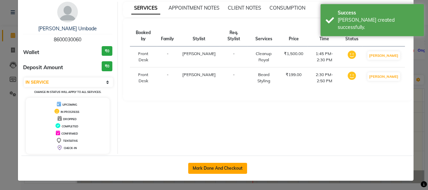
click at [215, 170] on button "Mark Done And Checkout" at bounding box center [217, 168] width 59 height 11
select select "service"
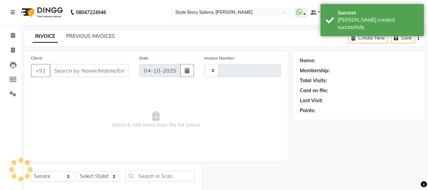
type input "1803"
select select "6249"
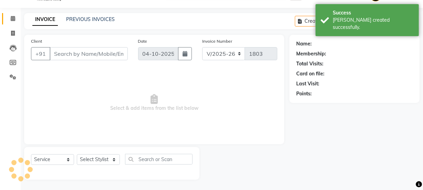
type input "8600030060"
select select "62113"
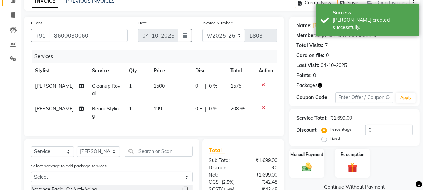
scroll to position [31, 0]
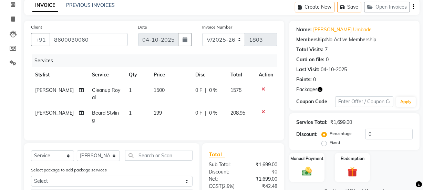
click at [158, 94] on td "1500" at bounding box center [171, 94] width 42 height 23
select select "84756"
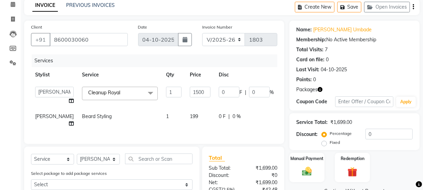
click at [237, 58] on div "Services" at bounding box center [157, 60] width 251 height 13
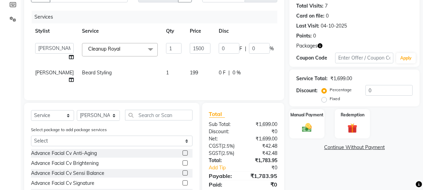
scroll to position [72, 0]
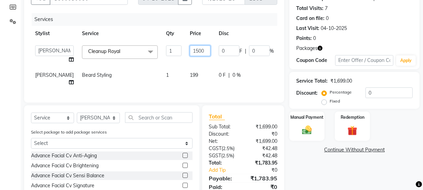
drag, startPoint x: 183, startPoint y: 51, endPoint x: 165, endPoint y: 51, distance: 17.6
click at [186, 51] on td "1500" at bounding box center [200, 54] width 29 height 26
type input "1575"
click at [239, 17] on div "Services" at bounding box center [157, 19] width 251 height 13
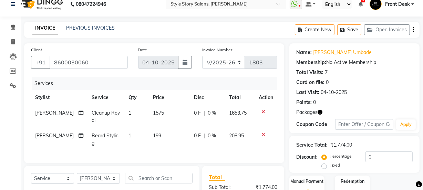
scroll to position [0, 0]
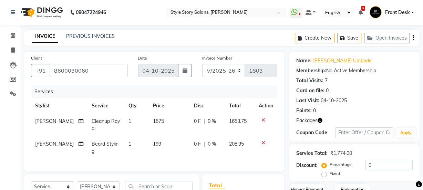
click at [159, 122] on td "1575" at bounding box center [169, 125] width 41 height 23
select select "84756"
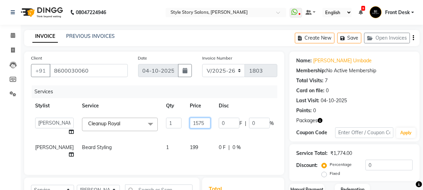
drag, startPoint x: 183, startPoint y: 123, endPoint x: 159, endPoint y: 123, distance: 24.5
click at [159, 123] on tr "[PERSON_NAME] [PERSON_NAME] [PERSON_NAME] Front Desk [PERSON_NAME] Deepika Taiw…" at bounding box center [179, 127] width 296 height 26
type input "1300"
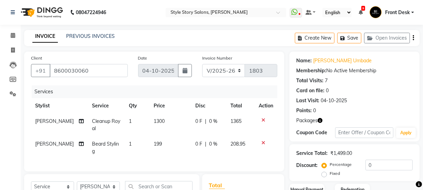
click at [233, 99] on tr "Stylist Service Qty Price Disc Total Action" at bounding box center [154, 106] width 246 height 16
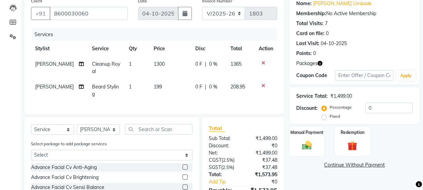
scroll to position [62, 0]
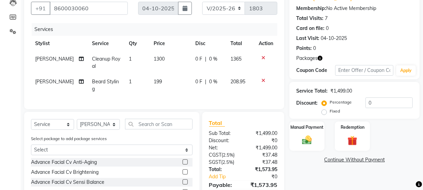
click at [171, 59] on td "1300" at bounding box center [171, 62] width 42 height 23
select select "84756"
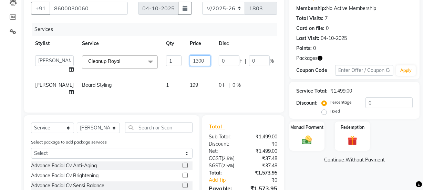
drag, startPoint x: 172, startPoint y: 60, endPoint x: 167, endPoint y: 60, distance: 4.1
click at [190, 60] on input "1300" at bounding box center [200, 60] width 21 height 11
type input "1500"
click at [183, 101] on div "Client [PHONE_NUMBER] Date [DATE] Invoice Number V/2025 V/[PHONE_NUMBER] Servic…" at bounding box center [154, 50] width 260 height 123
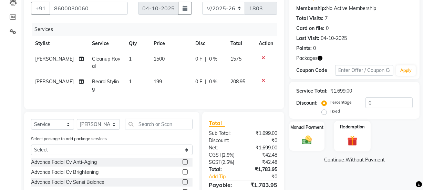
click at [359, 141] on img at bounding box center [352, 140] width 17 height 13
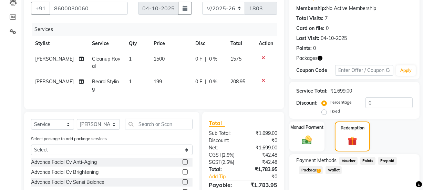
click at [312, 170] on span "Package 1" at bounding box center [311, 170] width 24 height 8
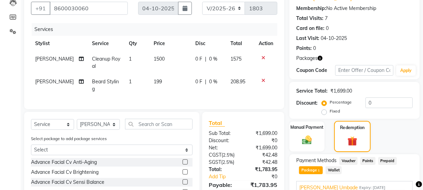
scroll to position [124, 0]
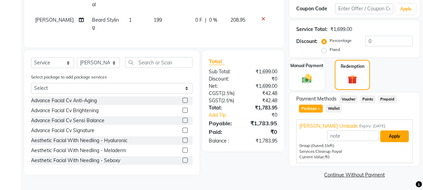
click at [393, 137] on button "Apply" at bounding box center [394, 137] width 29 height 12
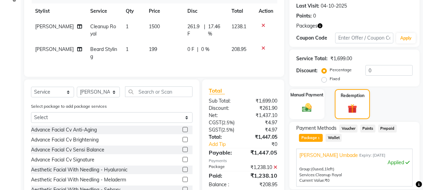
scroll to position [94, 0]
click at [150, 34] on td "1500" at bounding box center [164, 30] width 38 height 23
select select "84756"
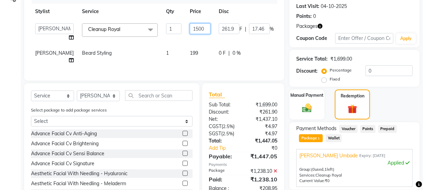
drag, startPoint x: 184, startPoint y: 29, endPoint x: 167, endPoint y: 29, distance: 16.5
click at [190, 29] on input "1500" at bounding box center [200, 28] width 21 height 11
type input "1575"
click at [172, 66] on div "Services Stylist Service Qty Price Disc Total Action [PERSON_NAME] [PERSON_NAME…" at bounding box center [154, 32] width 246 height 83
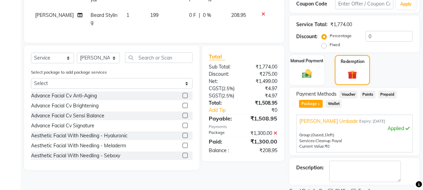
scroll to position [157, 0]
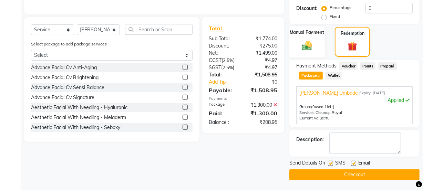
click at [315, 51] on img at bounding box center [307, 46] width 17 height 12
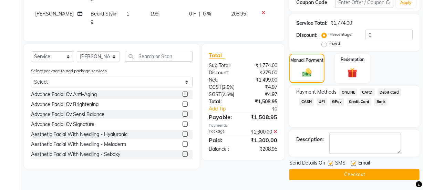
click at [320, 102] on span "UPI" at bounding box center [322, 102] width 11 height 8
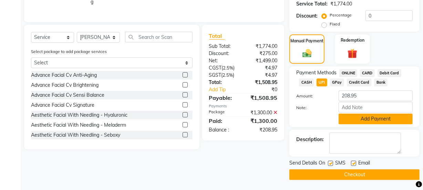
click at [376, 120] on button "Add Payment" at bounding box center [376, 119] width 74 height 11
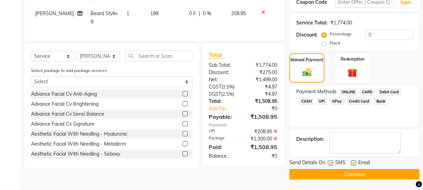
scroll to position [130, 0]
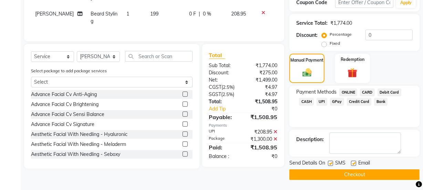
click at [325, 177] on button "Checkout" at bounding box center [354, 175] width 130 height 11
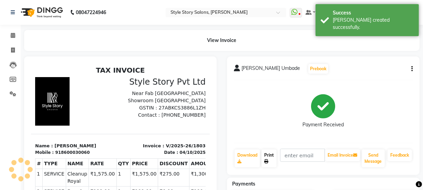
click at [269, 154] on link "Print" at bounding box center [269, 159] width 15 height 18
click at [15, 33] on icon at bounding box center [13, 35] width 4 height 5
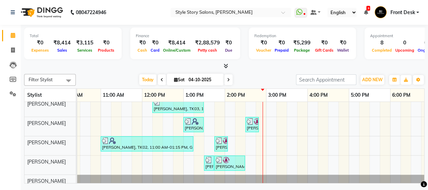
scroll to position [26, 0]
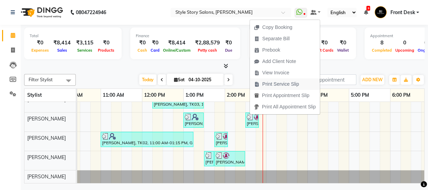
click at [278, 84] on span "Print Service Slip" at bounding box center [280, 84] width 37 height 7
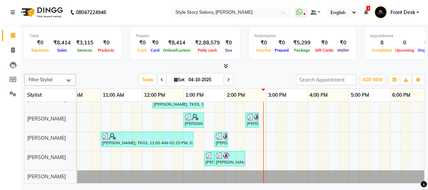
drag, startPoint x: 265, startPoint y: 132, endPoint x: 232, endPoint y: 155, distance: 40.5
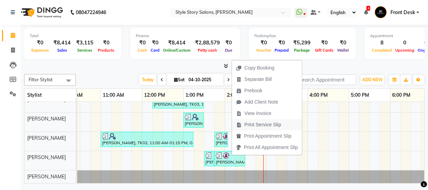
click at [265, 123] on span "Print Service Slip" at bounding box center [262, 124] width 37 height 7
